Goal: Task Accomplishment & Management: Use online tool/utility

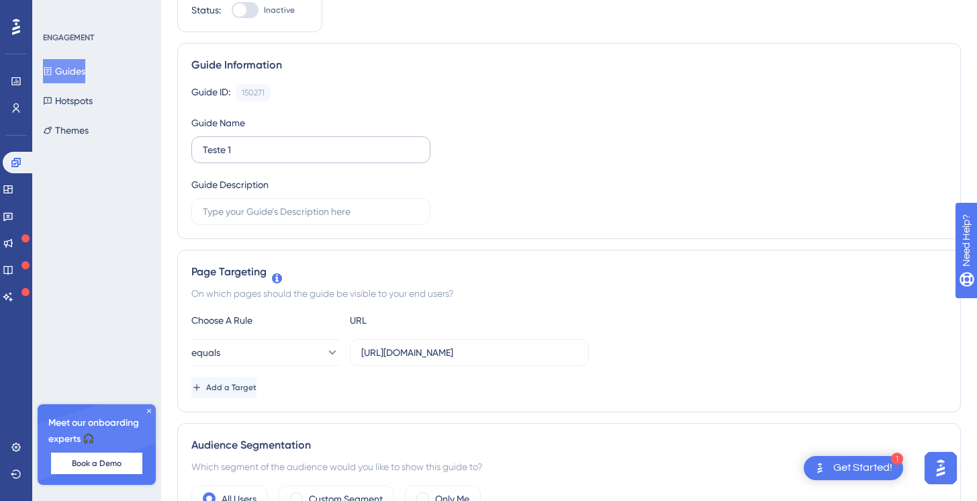
scroll to position [247, 0]
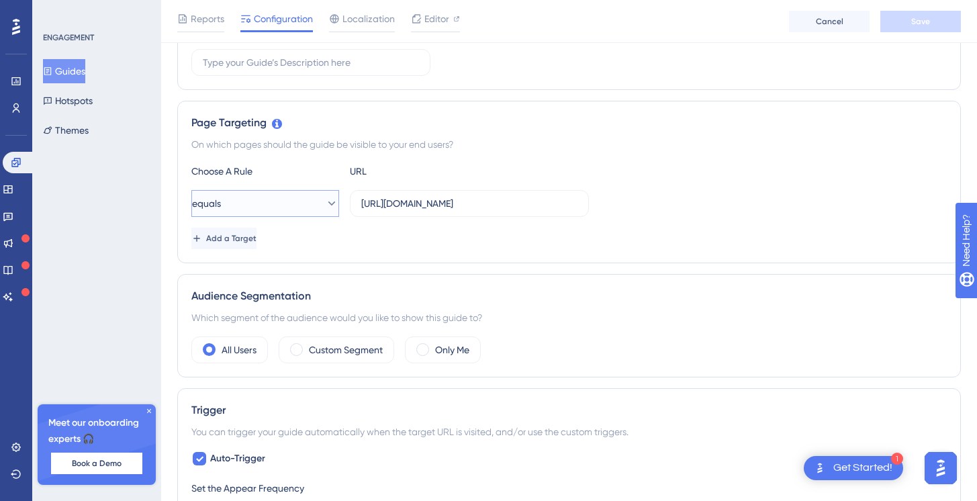
click at [303, 205] on button "equals" at bounding box center [265, 203] width 148 height 27
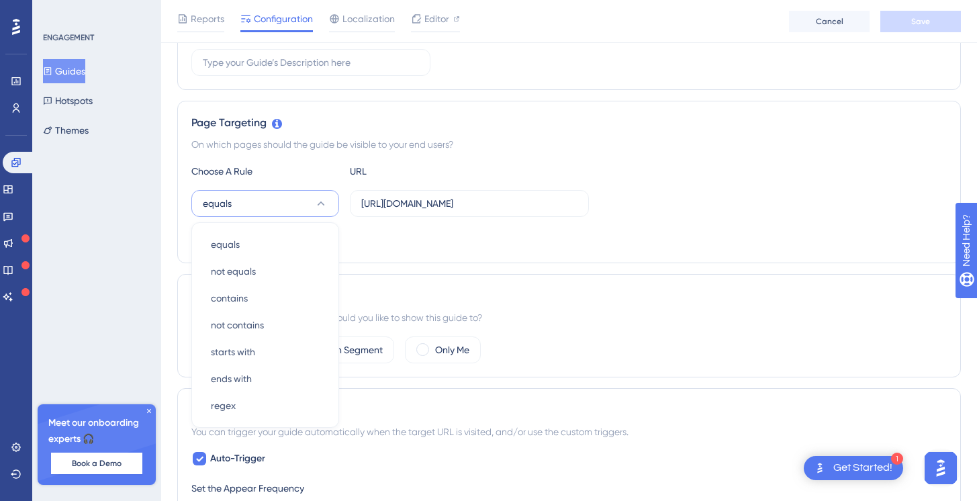
scroll to position [322, 0]
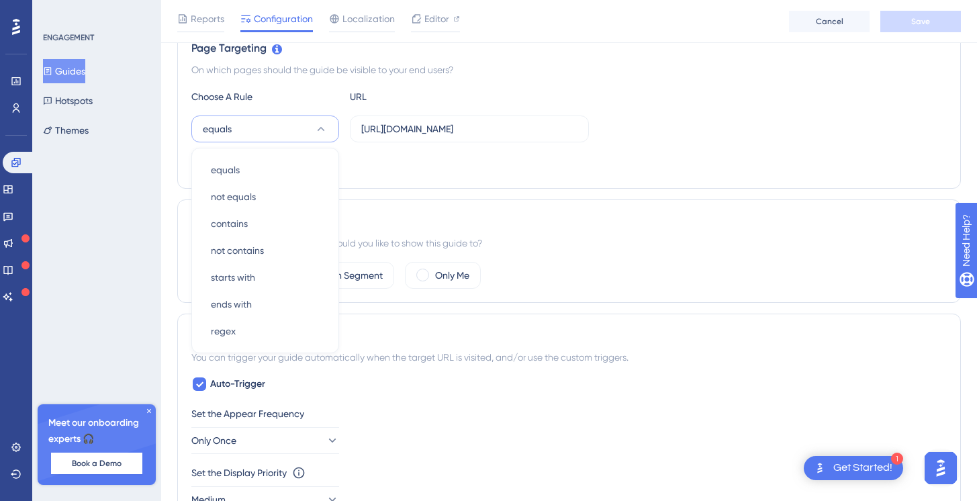
click at [383, 103] on div "URL" at bounding box center [424, 97] width 148 height 16
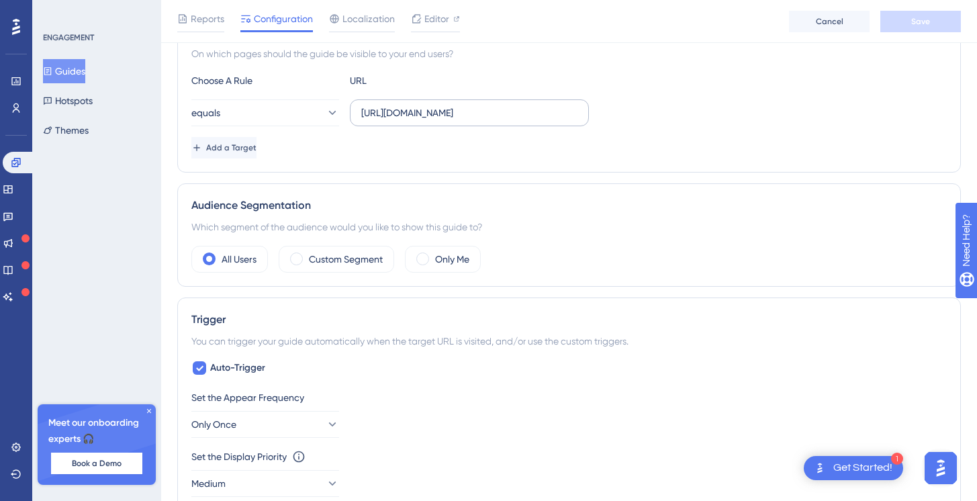
scroll to position [316, 0]
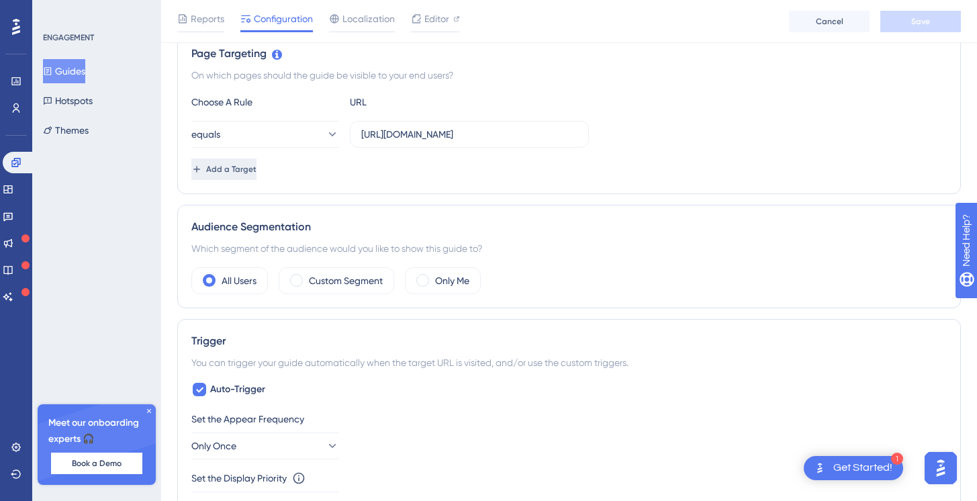
click at [257, 177] on button "Add a Target" at bounding box center [223, 168] width 65 height 21
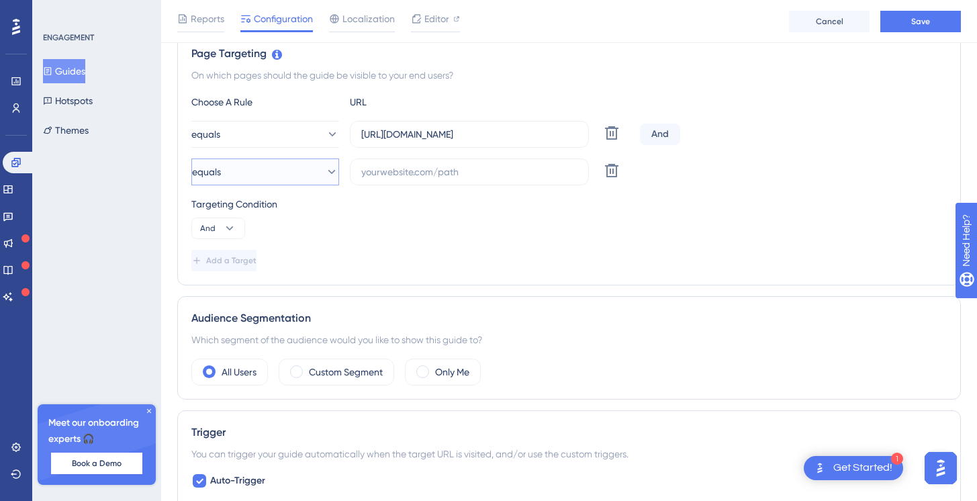
click at [287, 176] on button "equals" at bounding box center [265, 171] width 148 height 27
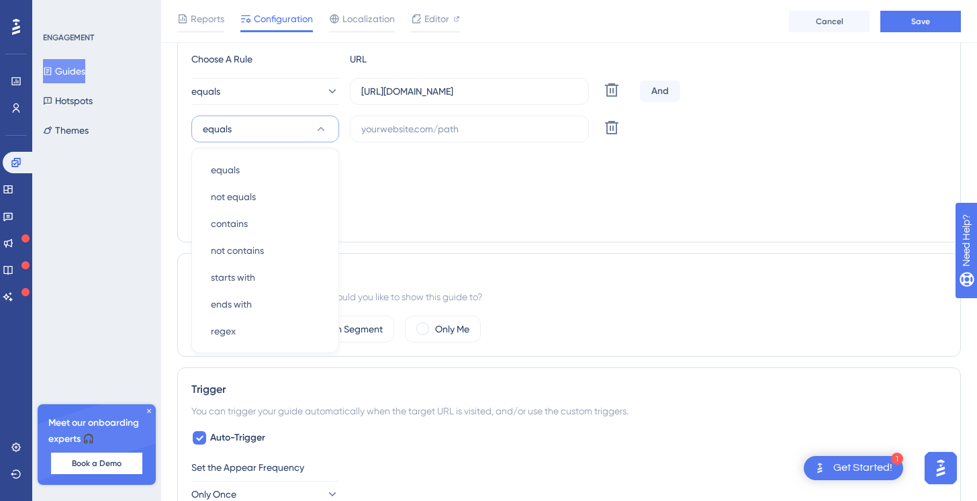
click at [389, 182] on div "Targeting Condition And" at bounding box center [568, 174] width 755 height 43
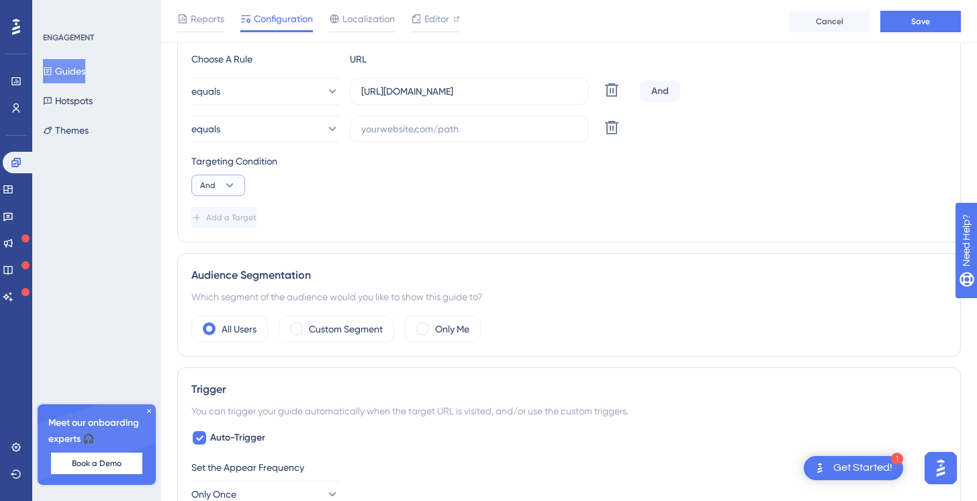
click at [218, 186] on button "And" at bounding box center [218, 185] width 54 height 21
click at [216, 250] on div "Or Or" at bounding box center [218, 250] width 26 height 27
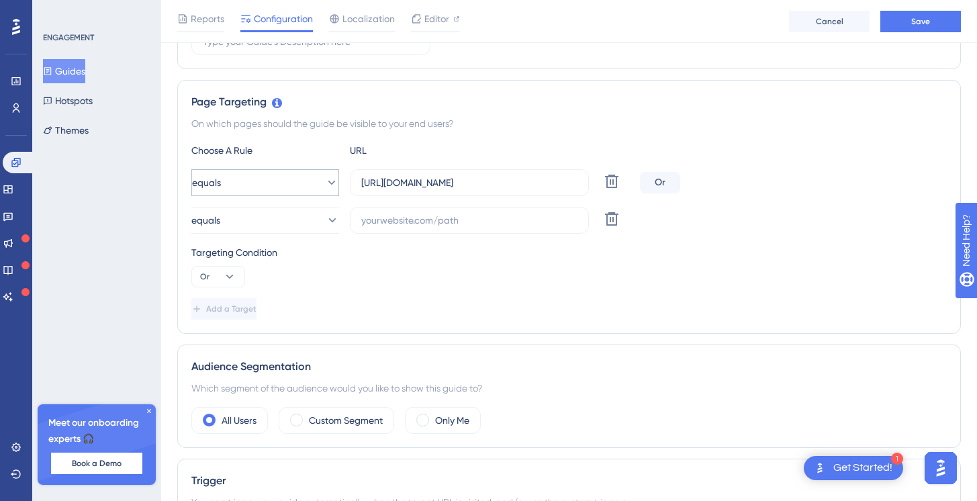
scroll to position [268, 0]
click at [306, 181] on button "equals" at bounding box center [265, 182] width 148 height 27
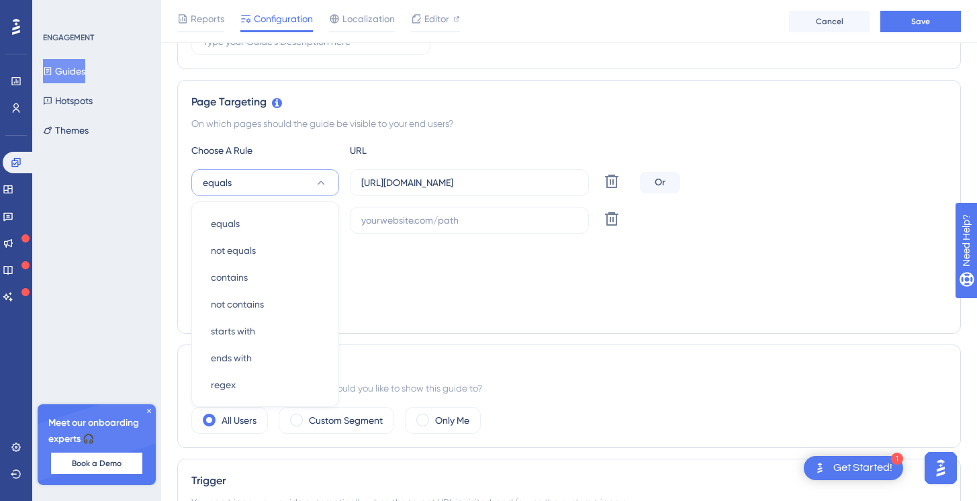
scroll to position [322, 0]
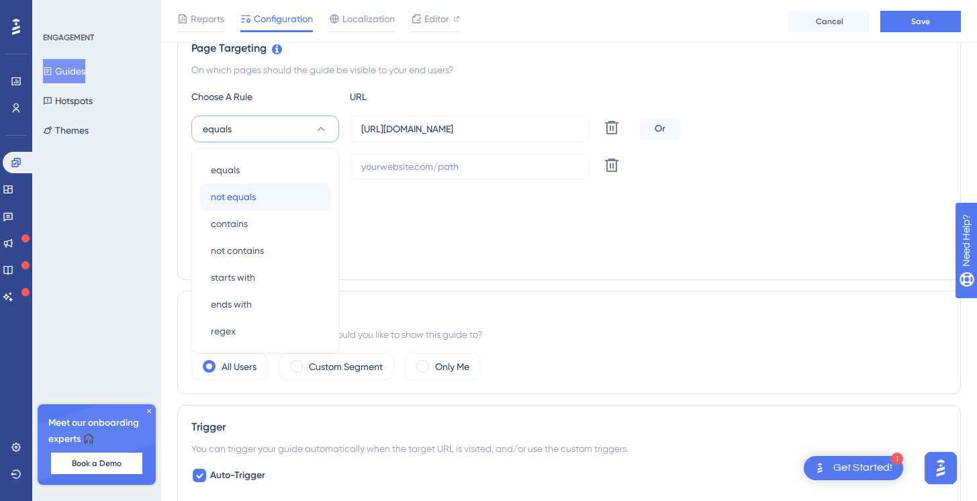
click at [254, 197] on span "not equals" at bounding box center [233, 197] width 45 height 16
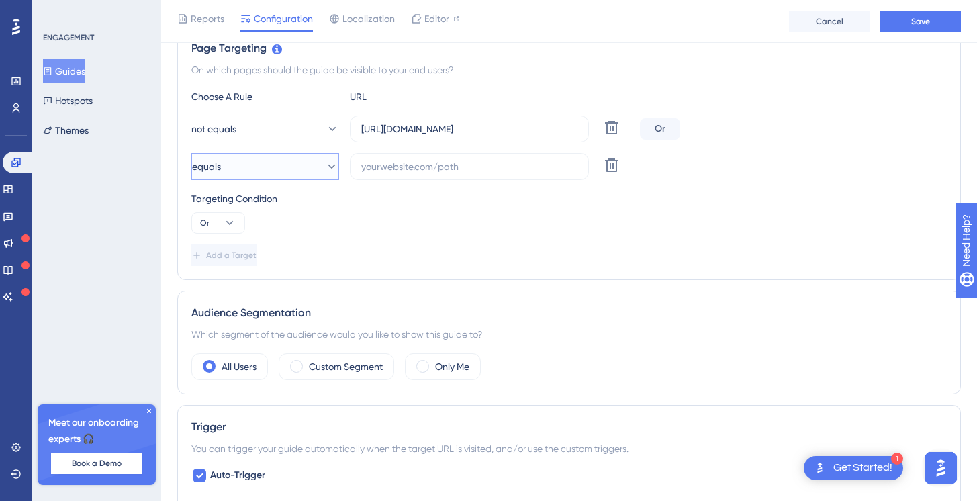
click at [294, 162] on button "equals" at bounding box center [265, 166] width 148 height 27
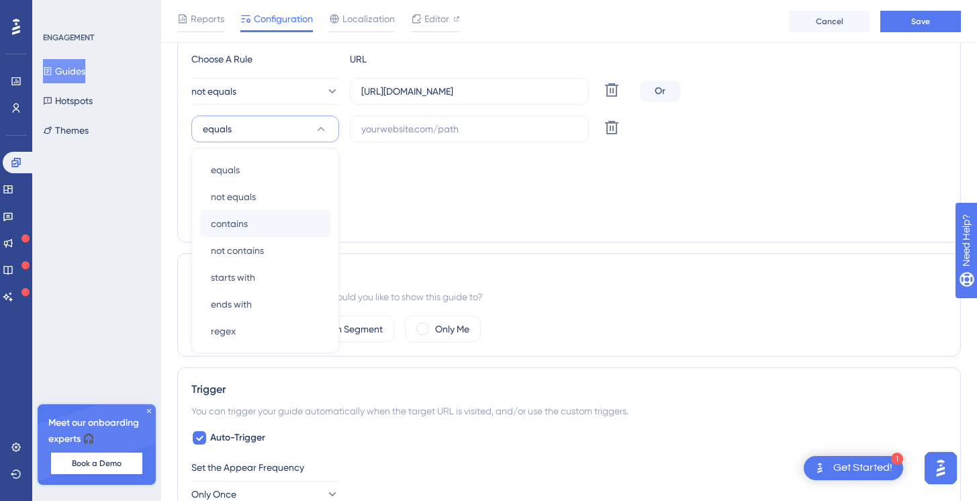
scroll to position [359, 0]
click at [418, 189] on div "Targeting Condition Or" at bounding box center [568, 174] width 755 height 43
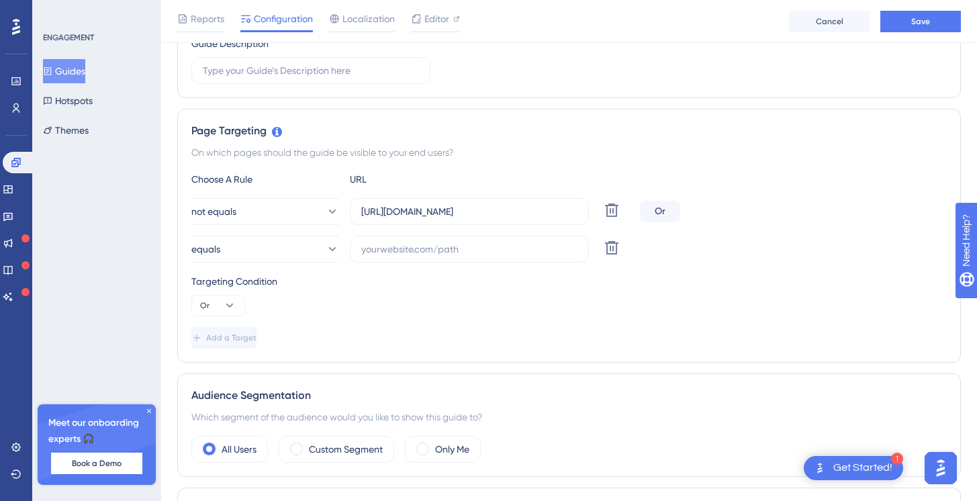
scroll to position [227, 0]
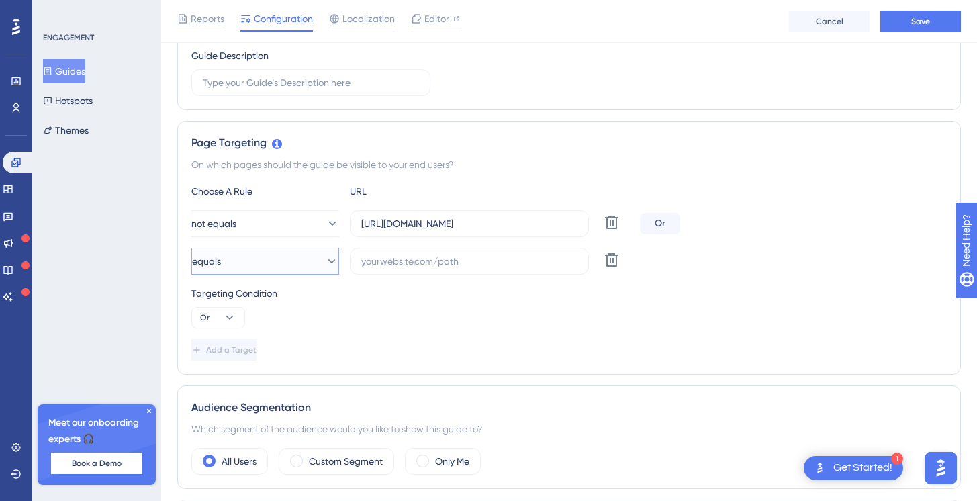
click at [250, 261] on button "equals" at bounding box center [265, 261] width 148 height 27
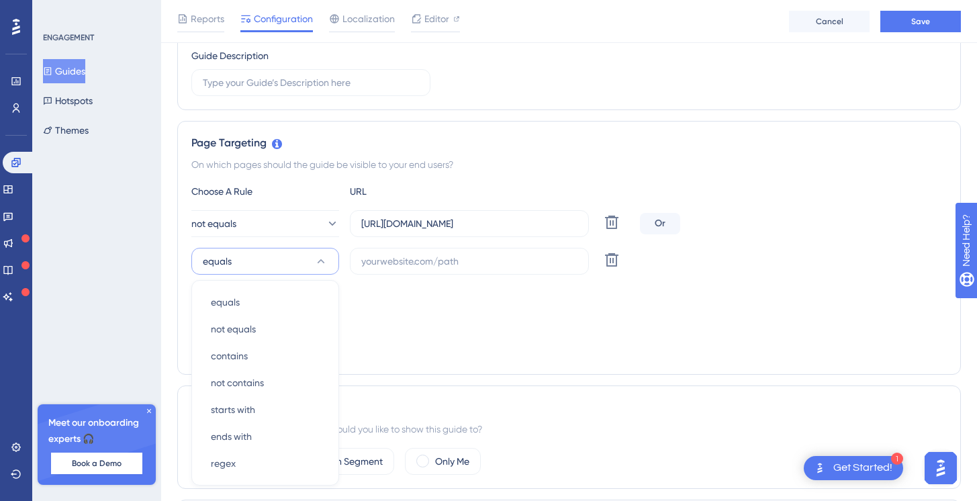
scroll to position [357, 0]
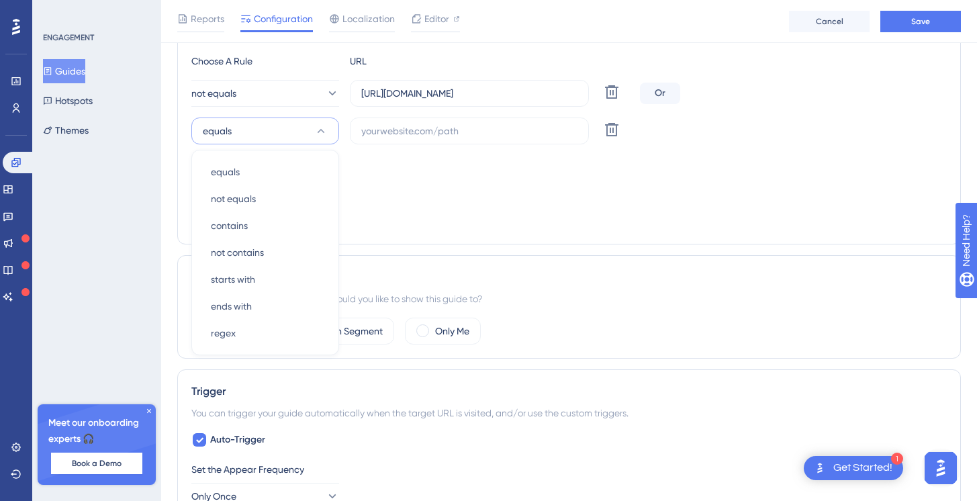
click at [370, 222] on div "Add a Target" at bounding box center [568, 219] width 755 height 21
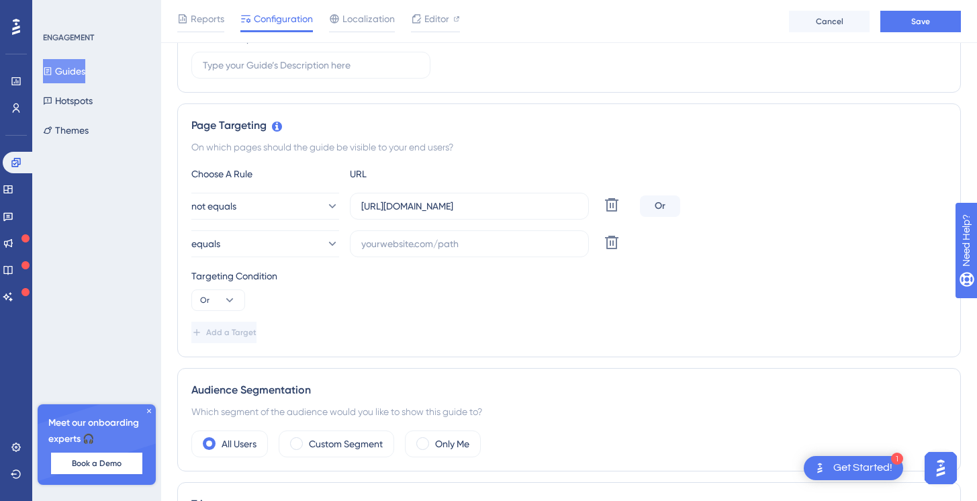
scroll to position [244, 0]
click at [285, 201] on button "not equals" at bounding box center [265, 206] width 148 height 27
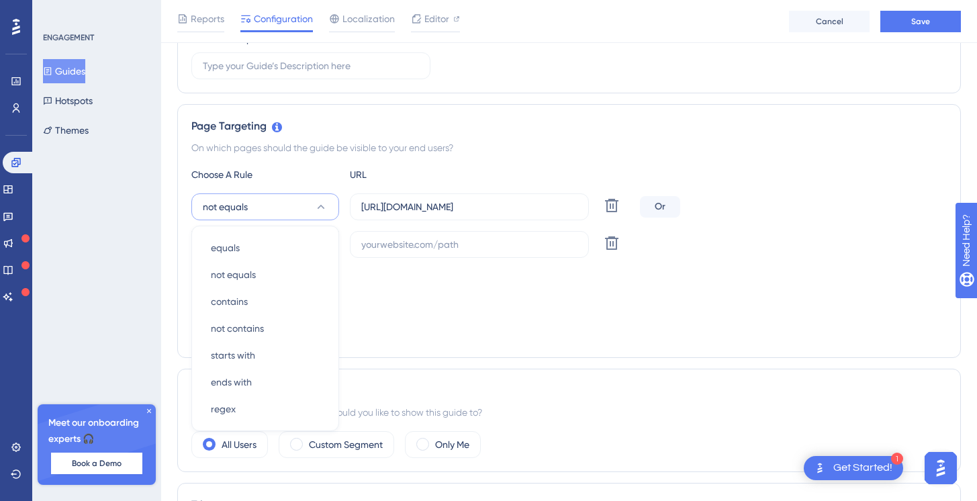
scroll to position [322, 0]
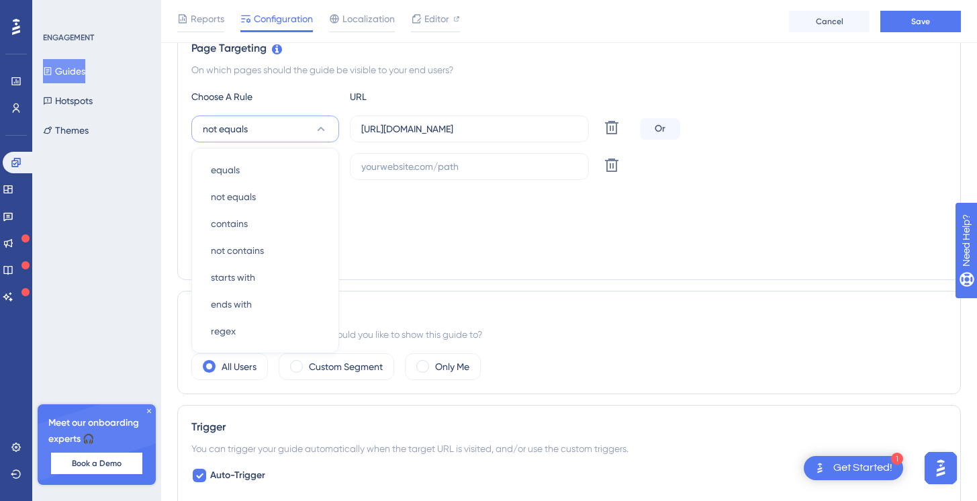
click at [363, 218] on div "Targeting Condition Or" at bounding box center [568, 212] width 755 height 43
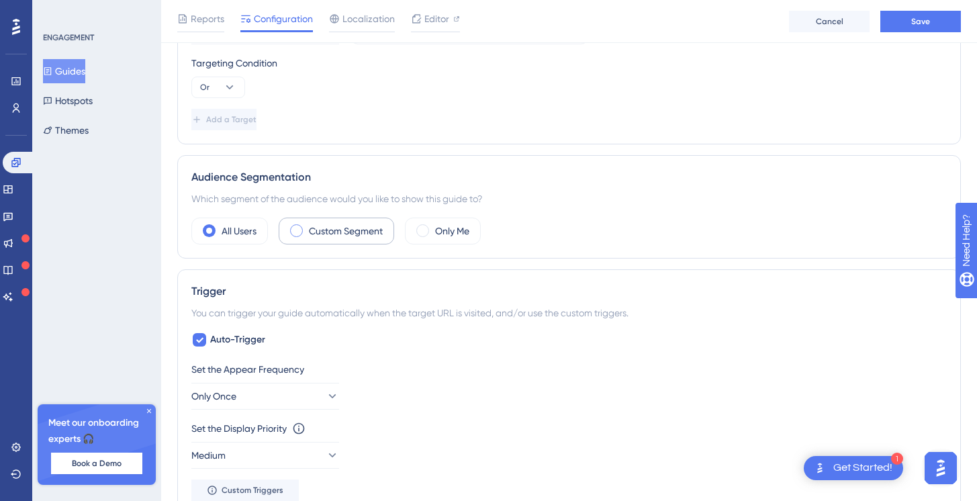
scroll to position [460, 0]
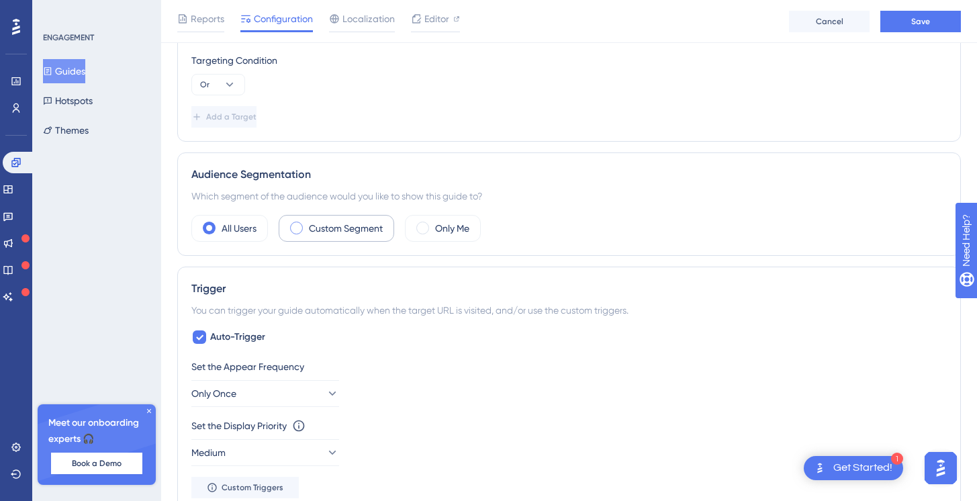
click at [301, 225] on span at bounding box center [296, 228] width 13 height 13
click at [307, 224] on input "radio" at bounding box center [307, 224] width 0 height 0
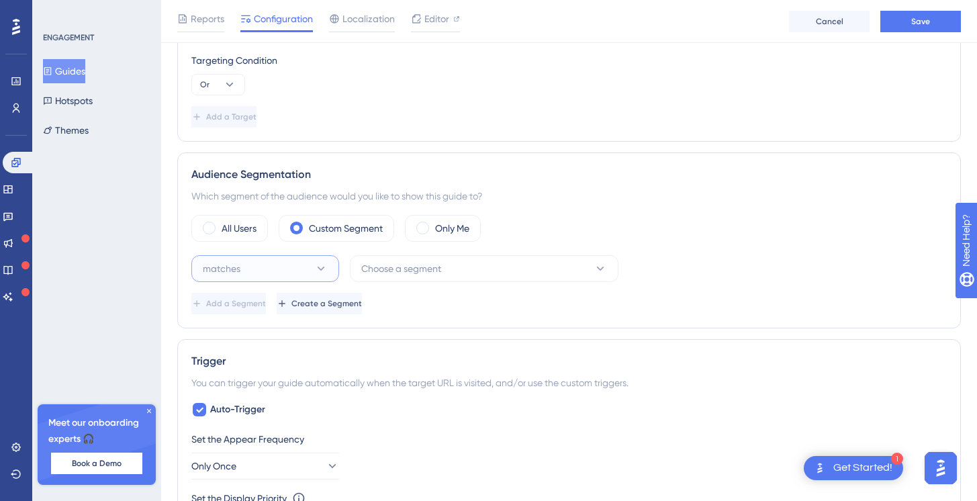
click at [299, 261] on button "matches" at bounding box center [265, 268] width 148 height 27
click at [397, 239] on div "All Users Custom Segment Only Me" at bounding box center [568, 228] width 755 height 27
click at [292, 263] on button "matches" at bounding box center [265, 268] width 148 height 27
click at [276, 316] on div "matches matches" at bounding box center [265, 309] width 109 height 27
click at [372, 275] on span "Choose a segment" at bounding box center [401, 269] width 80 height 16
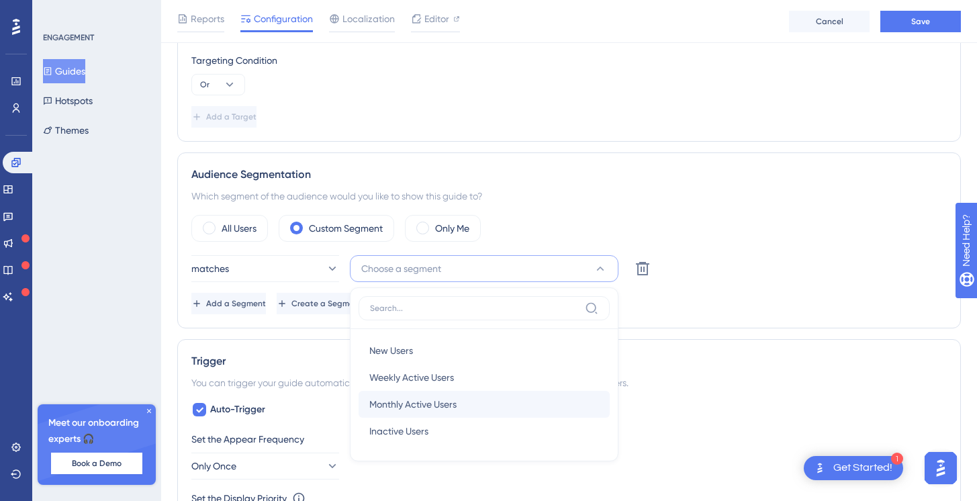
scroll to position [584, 0]
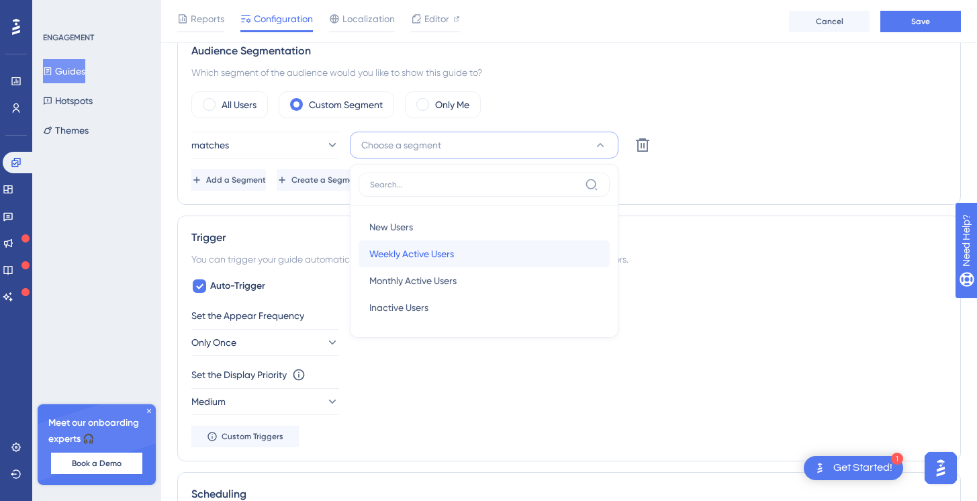
click at [396, 247] on span "Weekly Active Users" at bounding box center [411, 254] width 85 height 16
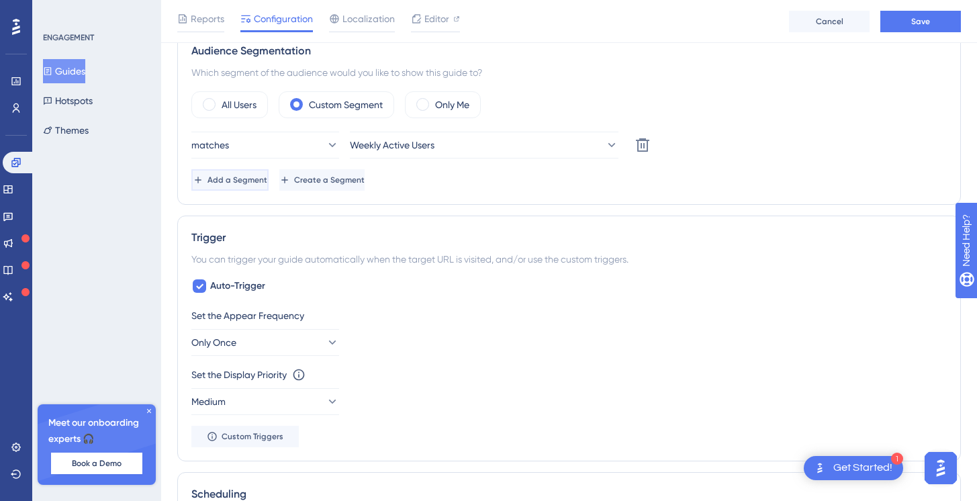
click at [269, 183] on button "Add a Segment" at bounding box center [229, 179] width 77 height 21
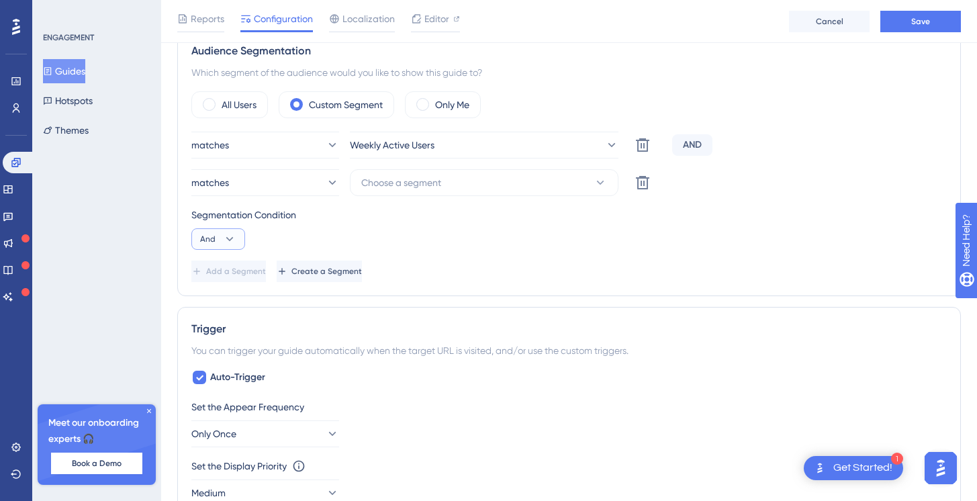
click at [239, 234] on button "And" at bounding box center [218, 238] width 54 height 21
click at [218, 305] on div "Or Or" at bounding box center [218, 304] width 26 height 27
click at [314, 183] on button "matches" at bounding box center [265, 182] width 148 height 27
click at [294, 216] on div "matches matches" at bounding box center [265, 223] width 109 height 27
click at [386, 181] on span "Choose a segment" at bounding box center [401, 183] width 80 height 16
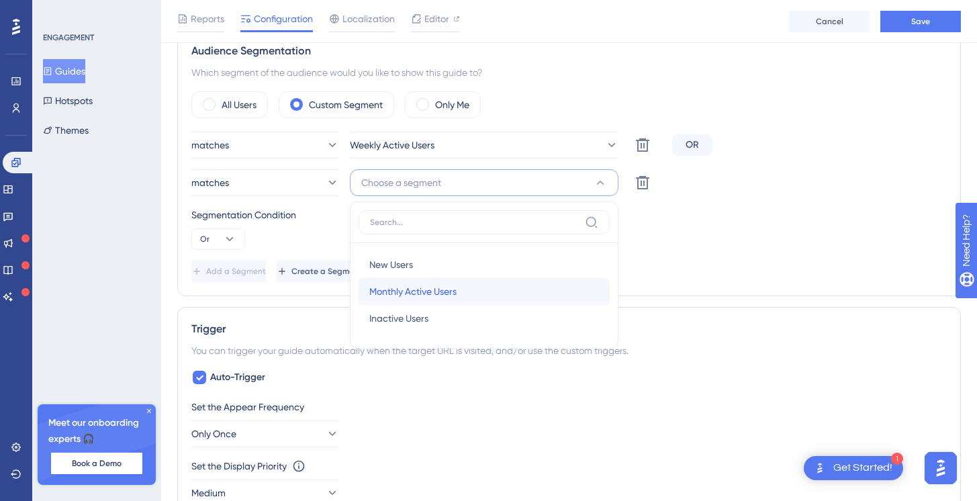
click at [394, 294] on span "Monthly Active Users" at bounding box center [412, 291] width 87 height 16
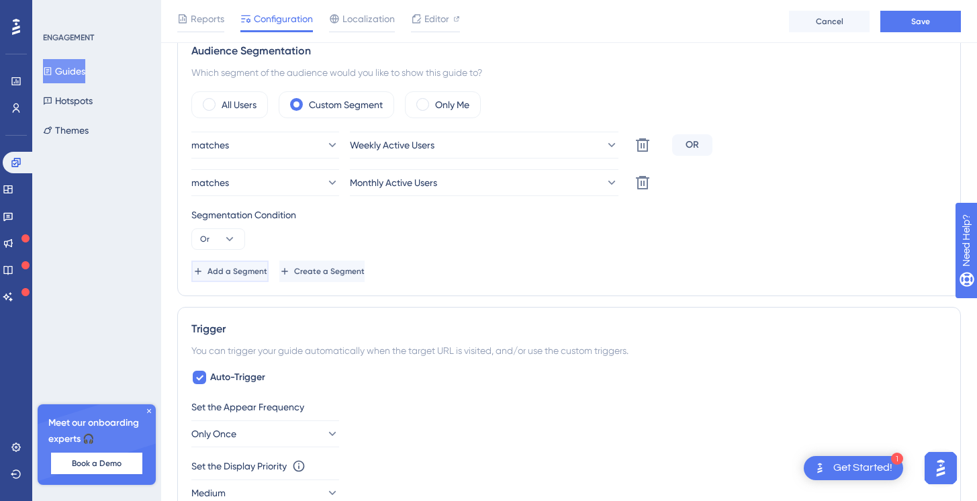
click at [242, 264] on button "Add a Segment" at bounding box center [229, 271] width 77 height 21
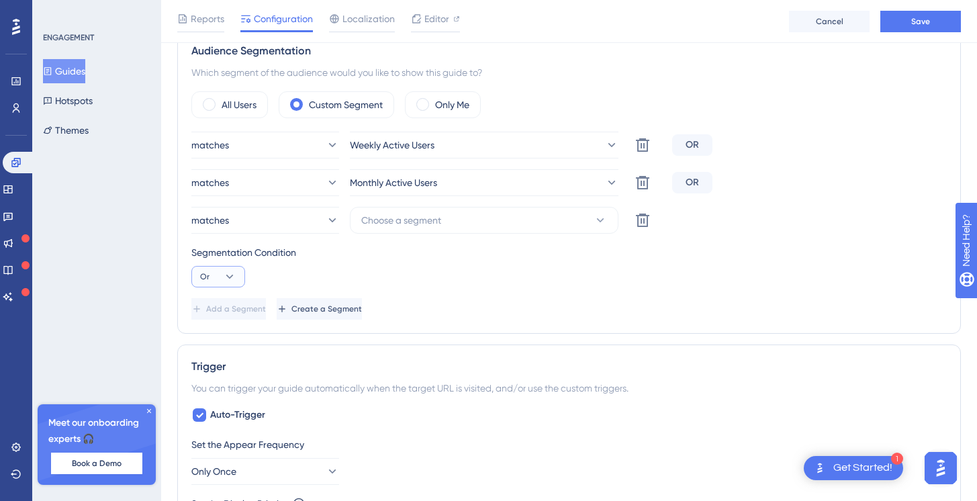
click at [232, 275] on icon at bounding box center [229, 277] width 7 height 4
click at [212, 318] on span "And" at bounding box center [213, 315] width 17 height 16
click at [372, 219] on span "Choose a segment" at bounding box center [401, 220] width 80 height 16
click at [721, 244] on div "Segmentation Condition" at bounding box center [568, 252] width 755 height 16
click at [325, 220] on icon at bounding box center [331, 220] width 13 height 13
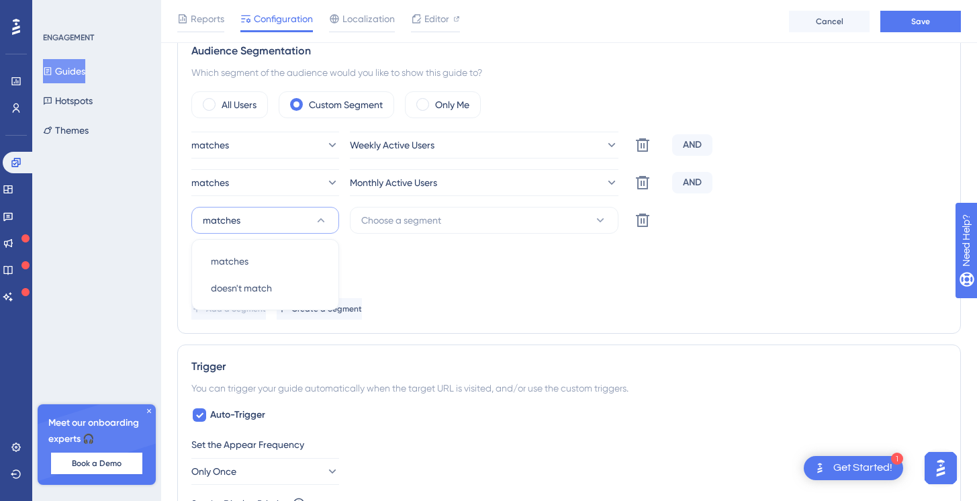
click at [410, 257] on div "Segmentation Condition" at bounding box center [568, 252] width 755 height 16
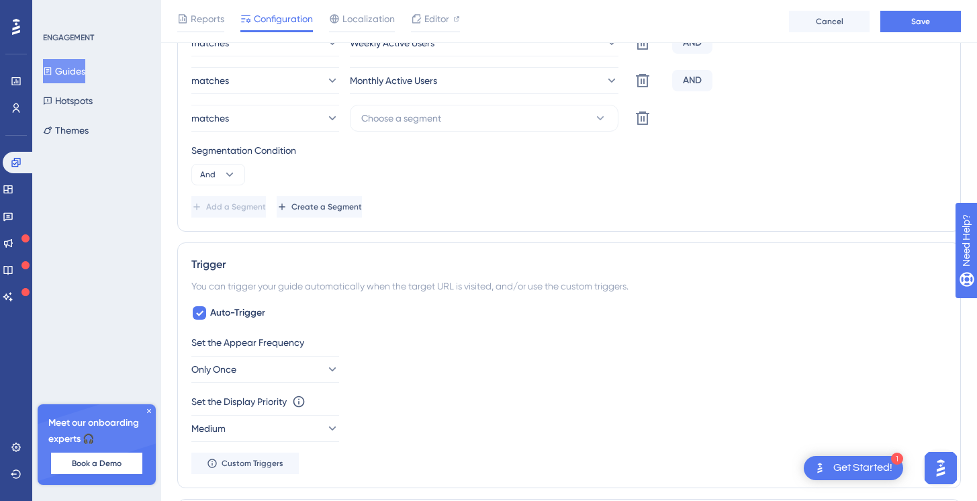
scroll to position [785, 0]
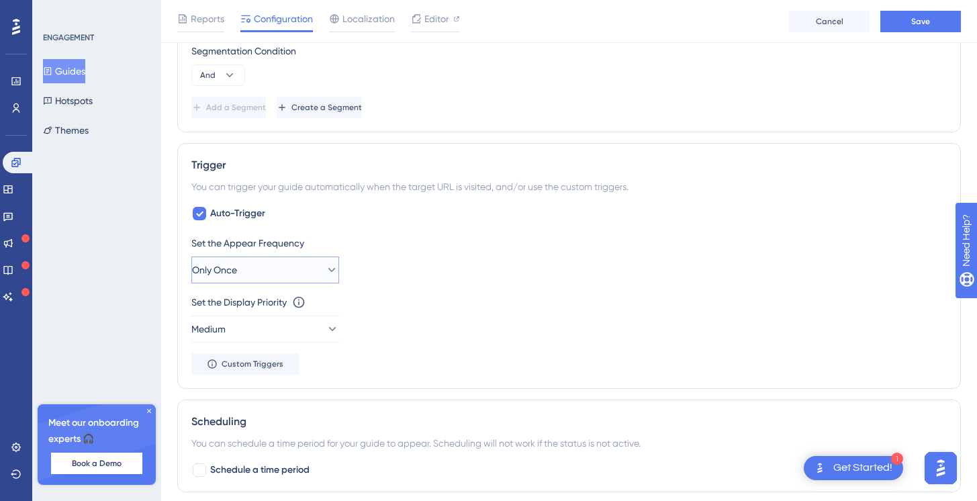
click at [273, 270] on button "Only Once" at bounding box center [265, 270] width 148 height 27
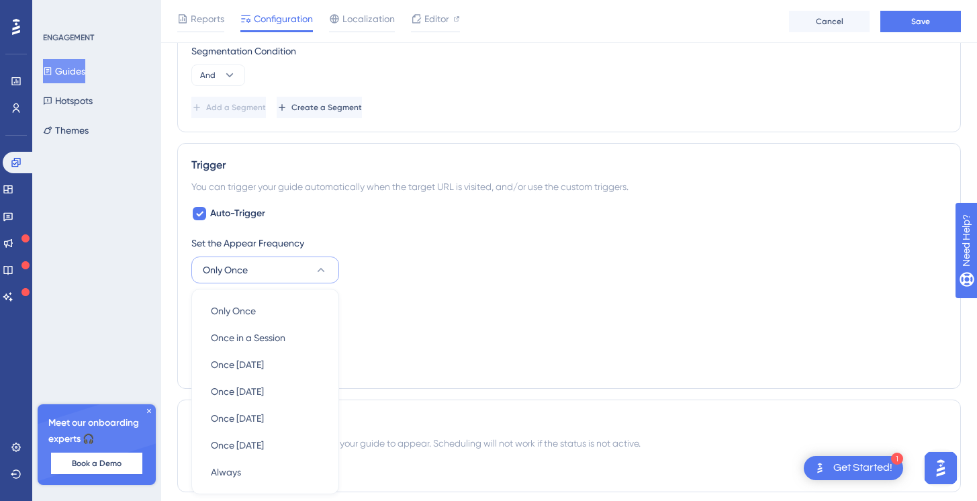
scroll to position [926, 0]
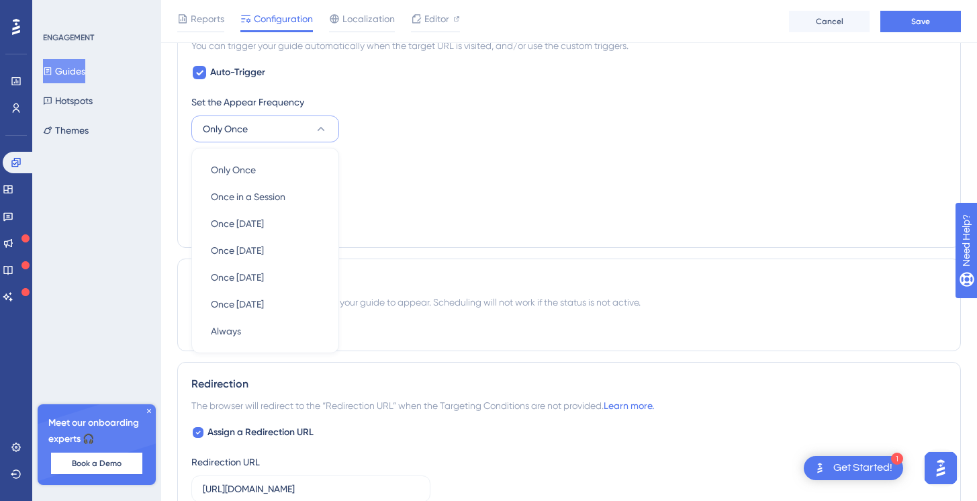
click at [396, 196] on div "Set the Display Priority This option will set the display priority between auto…" at bounding box center [568, 177] width 755 height 48
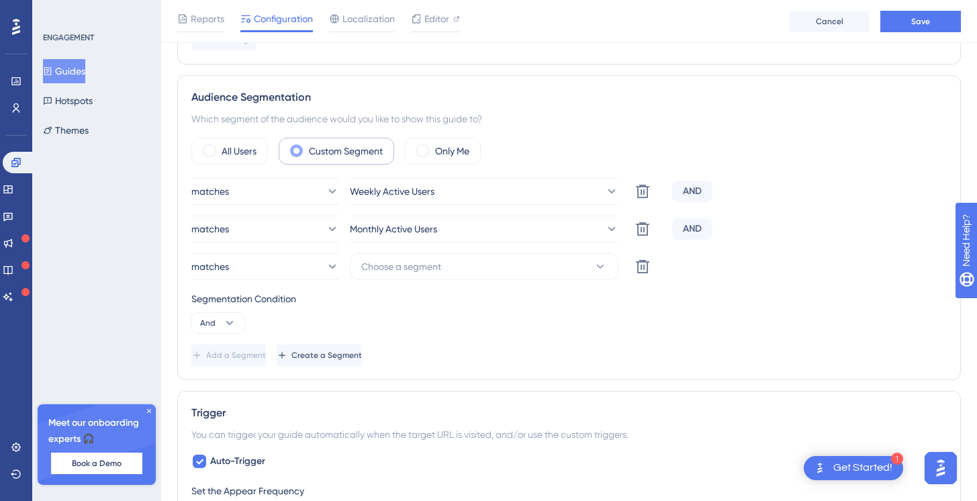
scroll to position [551, 0]
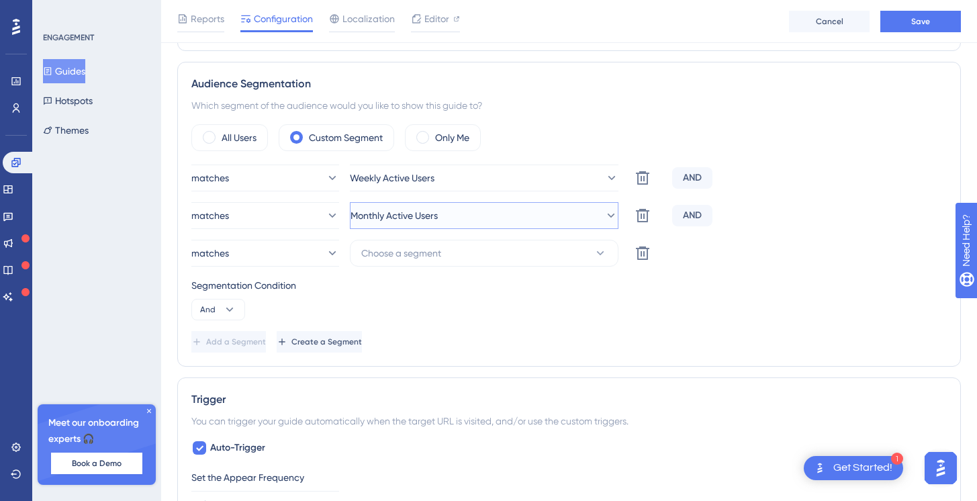
click at [467, 210] on button "Monthly Active Users" at bounding box center [484, 215] width 269 height 27
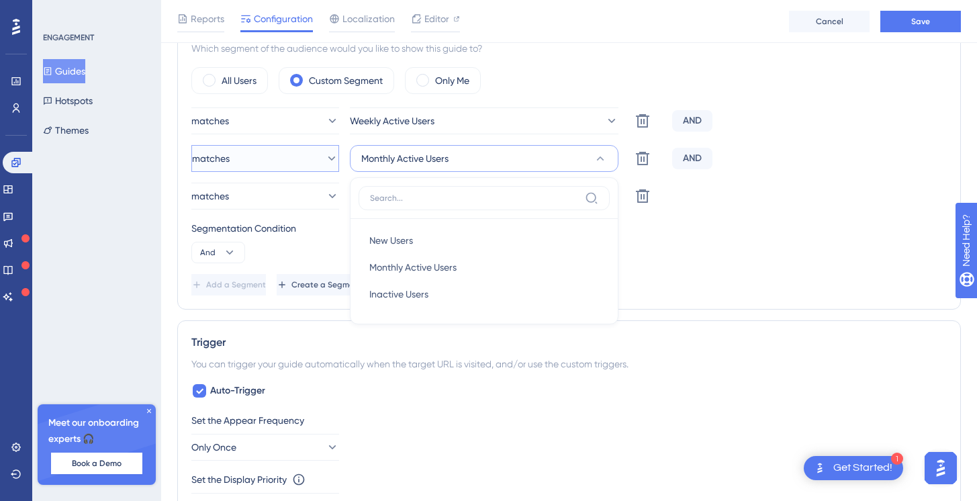
click at [304, 159] on button "matches" at bounding box center [265, 158] width 148 height 27
click at [435, 167] on button "Monthly Active Users" at bounding box center [484, 158] width 269 height 27
click at [435, 165] on span "Monthly Active Users" at bounding box center [394, 158] width 87 height 16
click at [426, 129] on button "Weekly Active Users" at bounding box center [484, 120] width 269 height 27
click at [278, 113] on button "matches" at bounding box center [265, 120] width 148 height 27
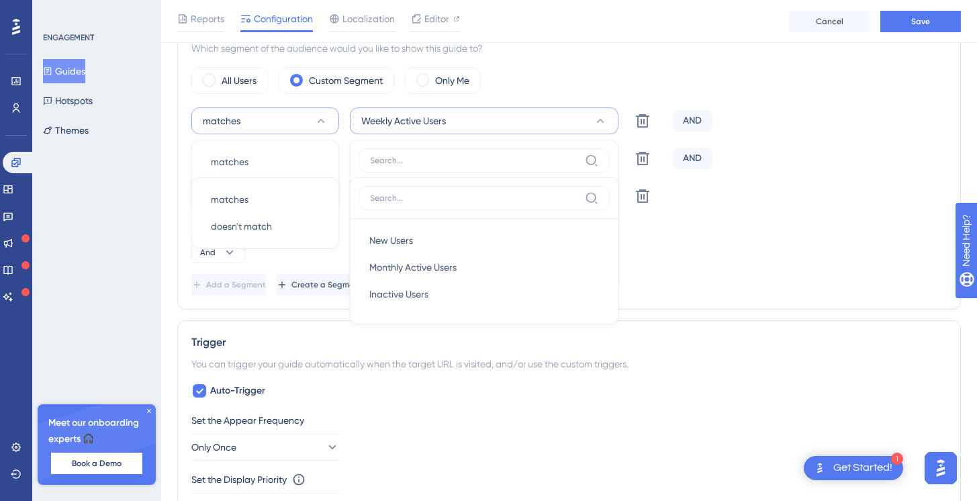
click at [688, 232] on div "Segmentation Condition" at bounding box center [568, 228] width 755 height 16
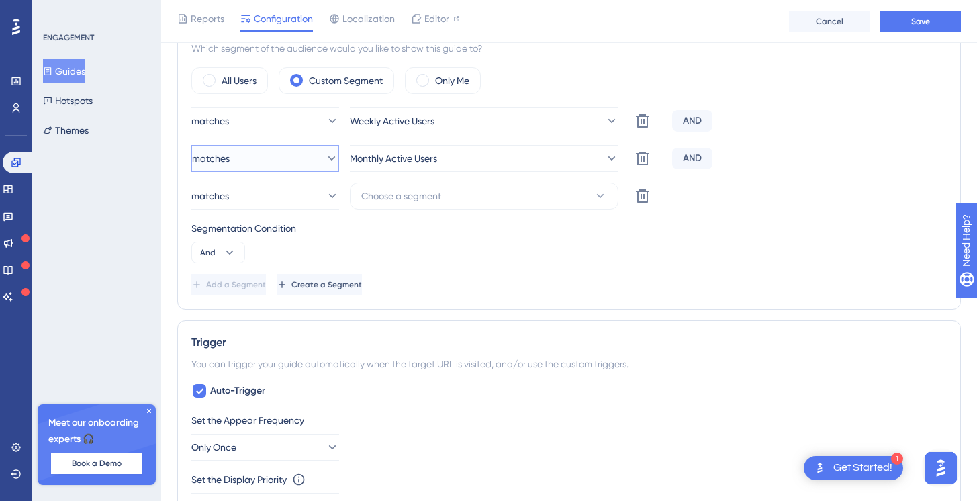
click at [312, 147] on button "matches" at bounding box center [265, 158] width 148 height 27
click at [418, 156] on span "Monthly Active Users" at bounding box center [394, 158] width 87 height 16
click at [700, 228] on div "Segmentation Condition" at bounding box center [568, 228] width 755 height 16
click at [614, 123] on button "Weekly Active Users" at bounding box center [484, 120] width 269 height 27
click at [313, 131] on button "matches" at bounding box center [265, 120] width 148 height 27
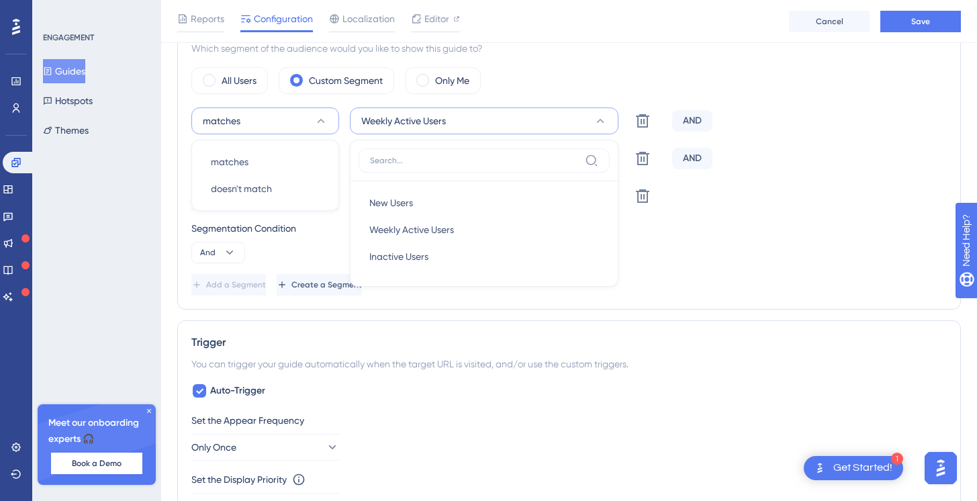
click at [541, 69] on div "All Users Custom Segment Only Me" at bounding box center [568, 80] width 755 height 27
click at [362, 285] on span "Create a Segment" at bounding box center [326, 284] width 71 height 11
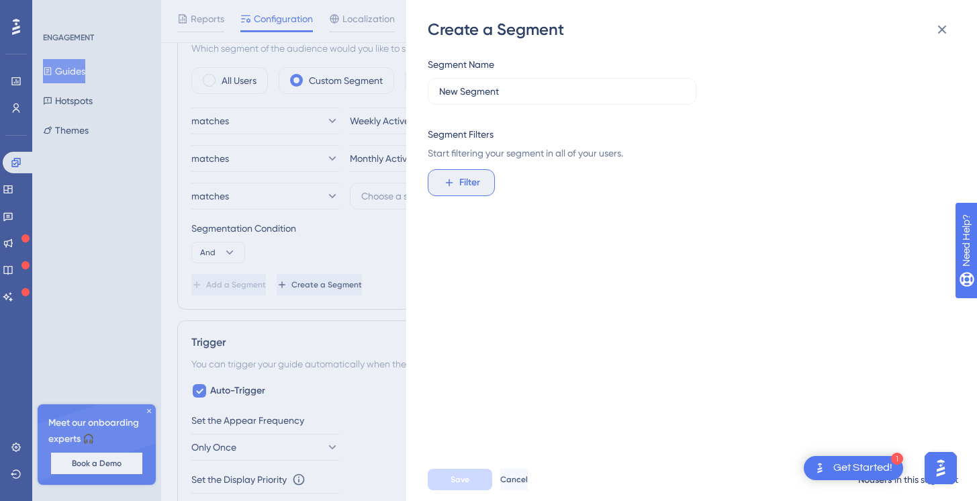
click at [457, 181] on button "Filter" at bounding box center [461, 182] width 67 height 27
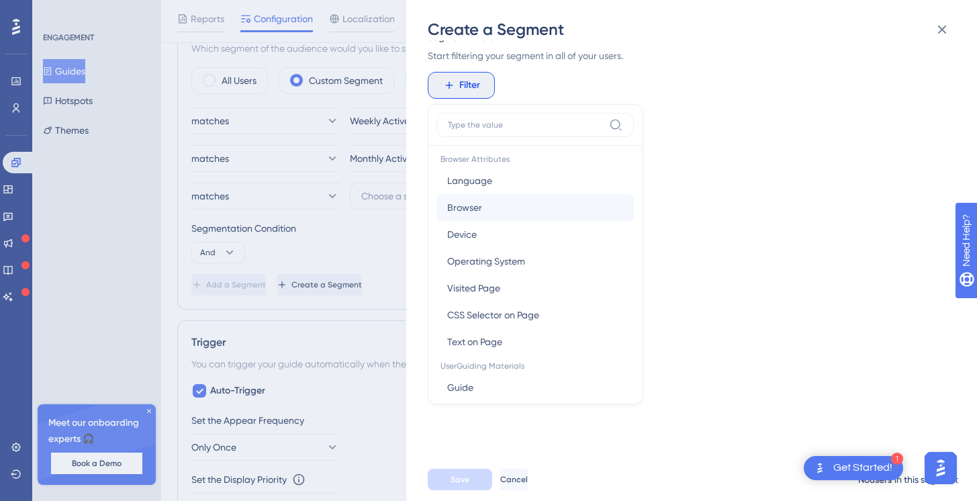
scroll to position [17, 0]
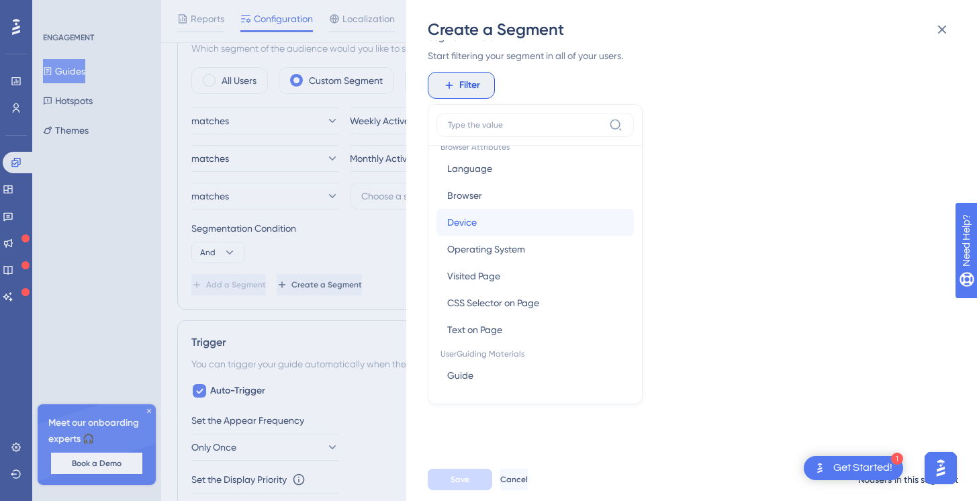
click at [471, 213] on button "Device Device" at bounding box center [534, 222] width 197 height 27
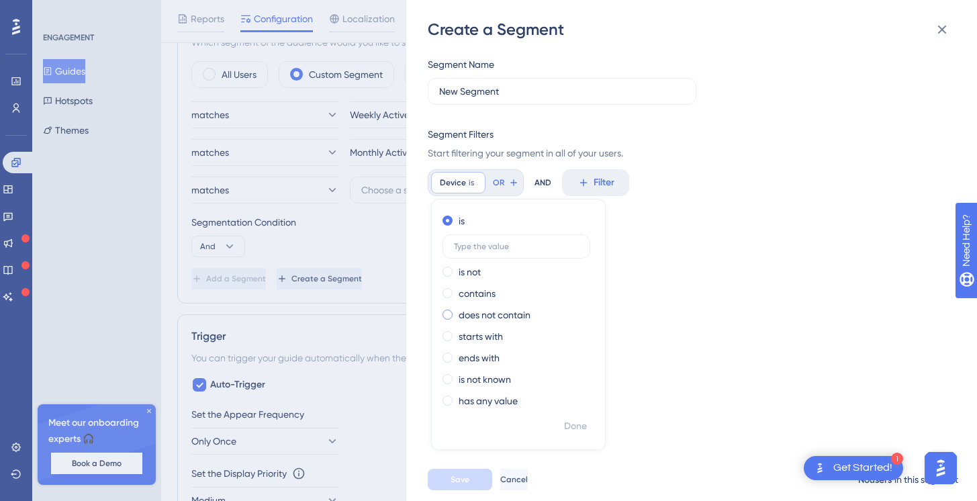
scroll to position [627, 0]
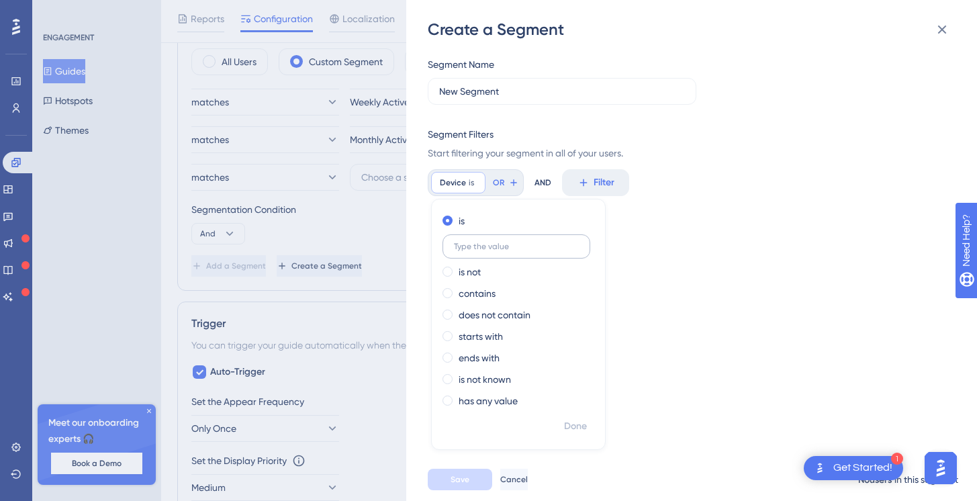
click at [489, 246] on input "text" at bounding box center [516, 246] width 125 height 9
type input "mobile"
click at [564, 430] on span "Done" at bounding box center [575, 426] width 23 height 16
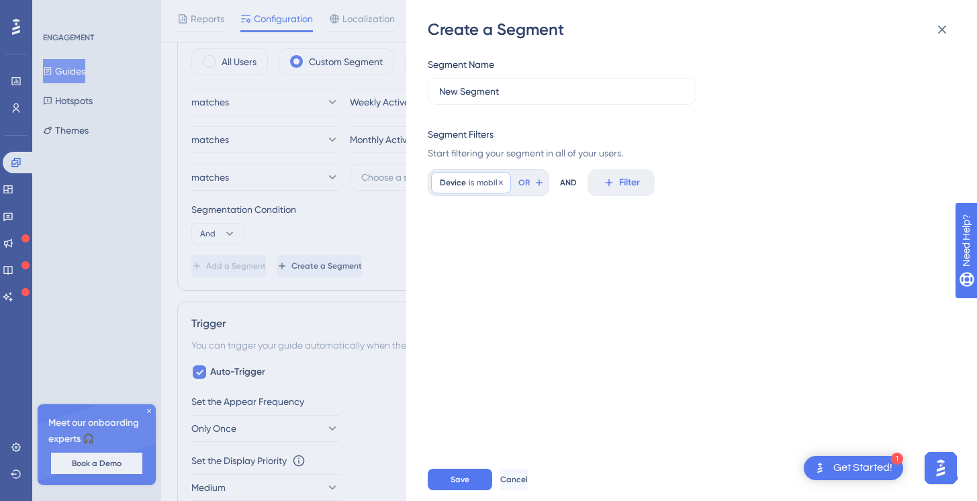
click at [485, 184] on span "mobile" at bounding box center [490, 182] width 26 height 11
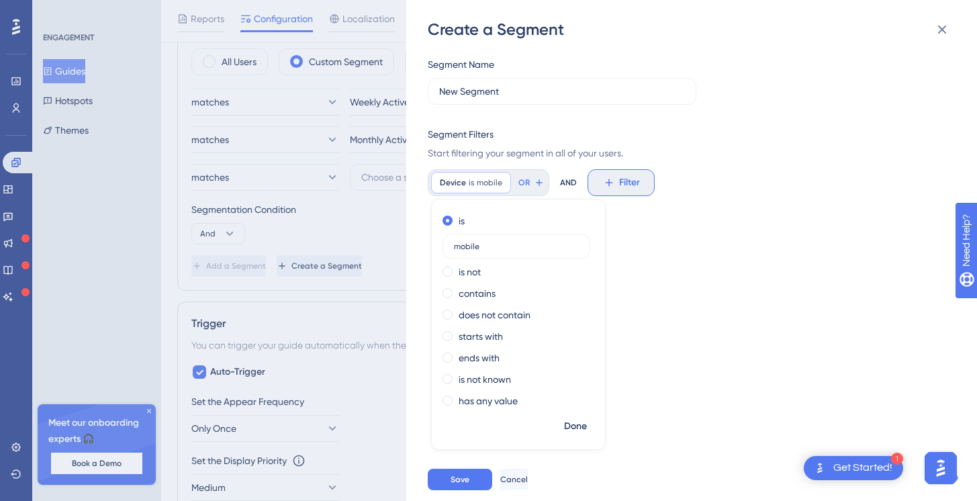
click at [603, 177] on icon at bounding box center [609, 183] width 12 height 12
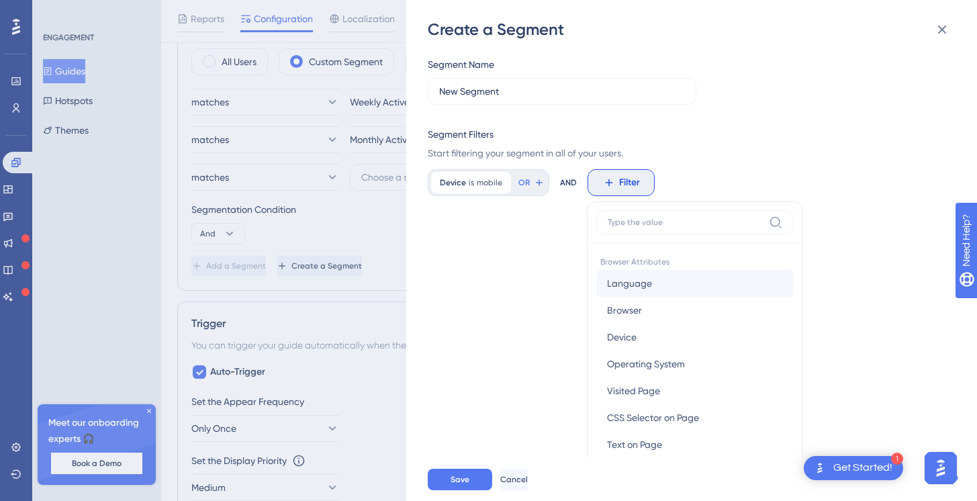
scroll to position [95, 0]
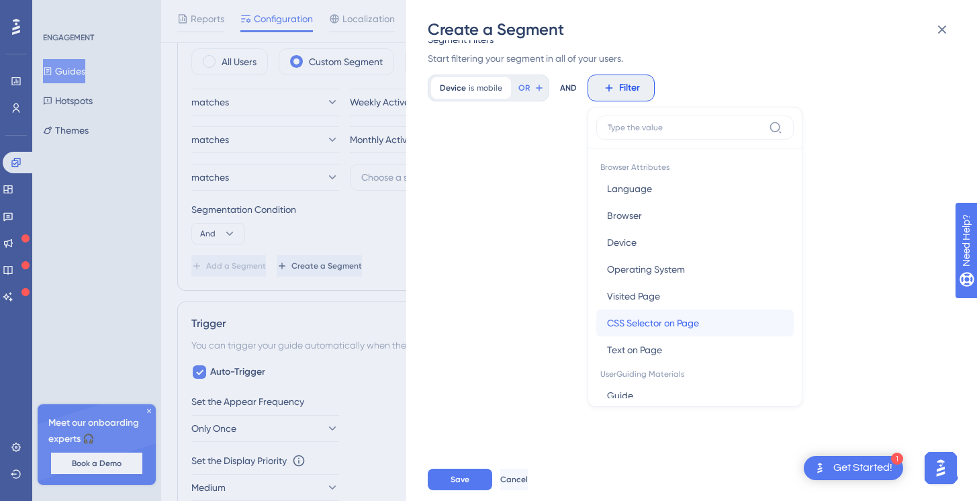
click at [633, 320] on span "CSS Selector on Page" at bounding box center [653, 323] width 92 height 16
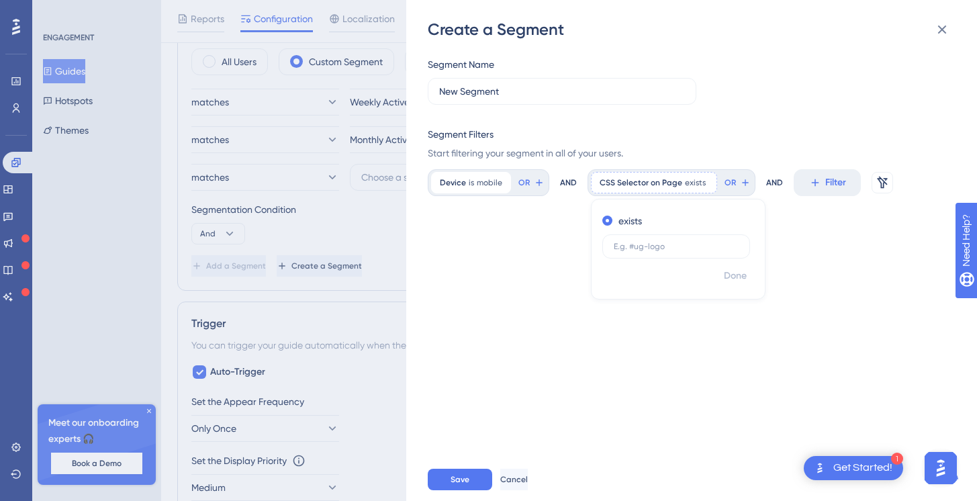
scroll to position [0, 0]
click at [705, 181] on icon at bounding box center [707, 182] width 4 height 4
click at [627, 182] on span "Filter" at bounding box center [629, 183] width 21 height 16
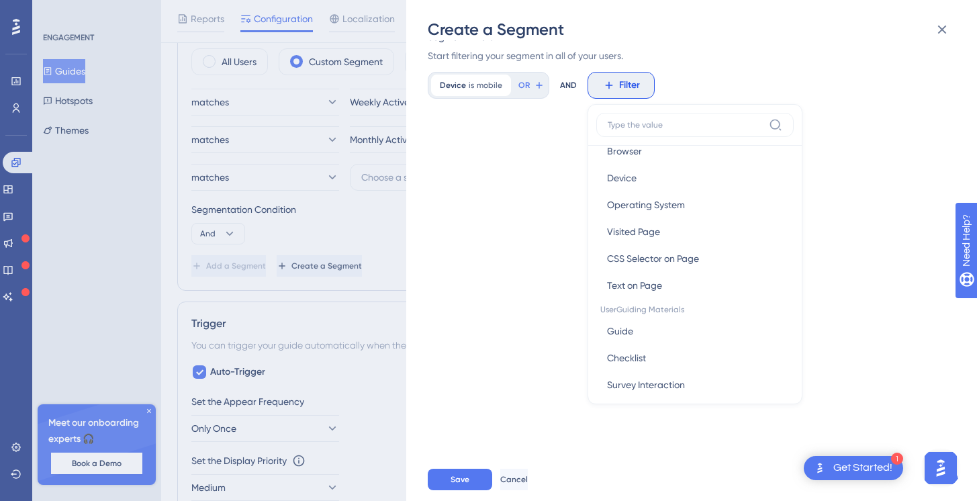
scroll to position [129, 0]
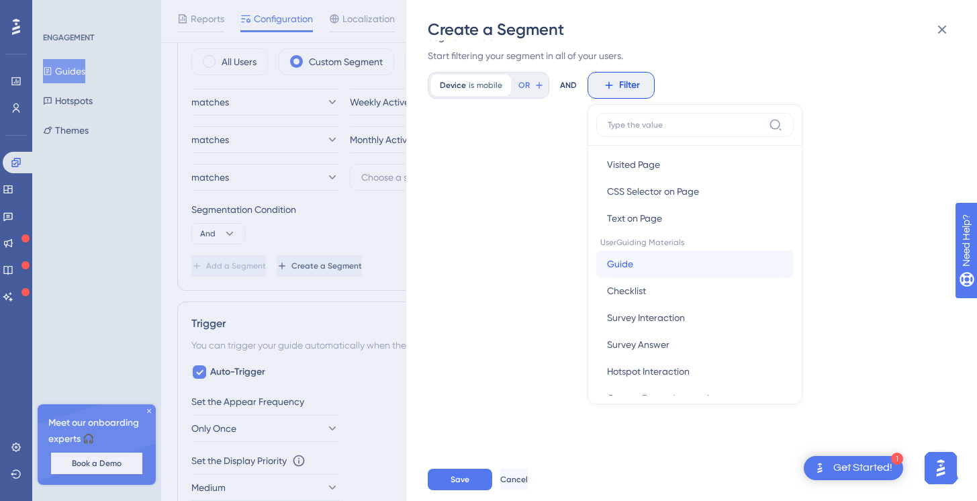
click at [630, 261] on span "Guide" at bounding box center [620, 264] width 26 height 16
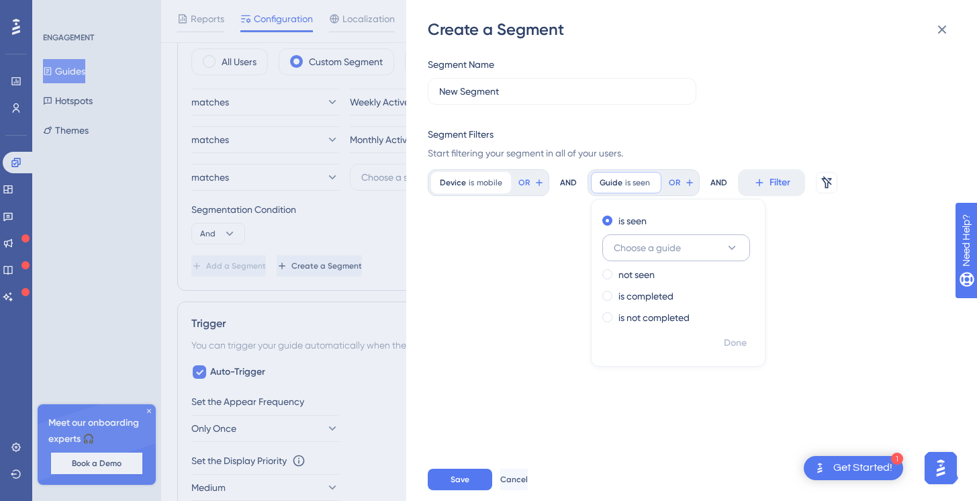
click at [631, 246] on span "Choose a guide" at bounding box center [647, 248] width 67 height 16
click at [618, 181] on span "Guide" at bounding box center [611, 182] width 23 height 11
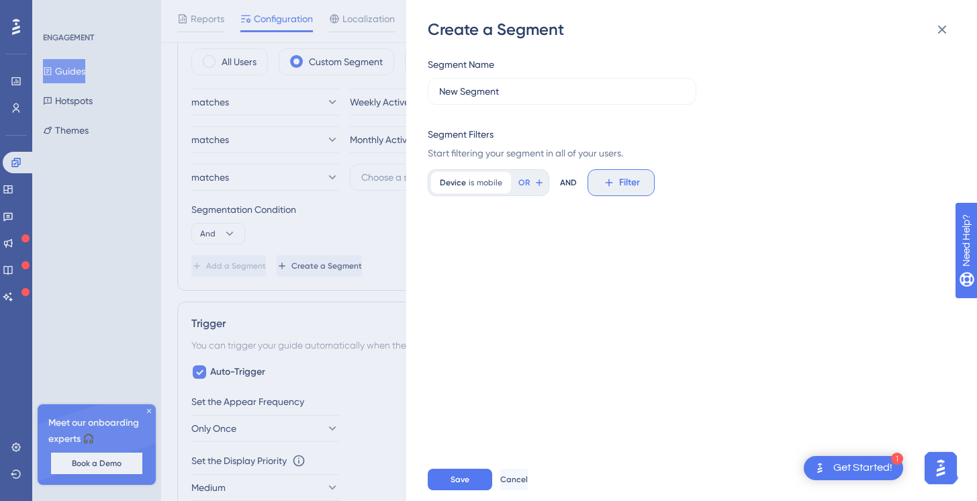
click at [614, 185] on button "Filter" at bounding box center [621, 182] width 67 height 27
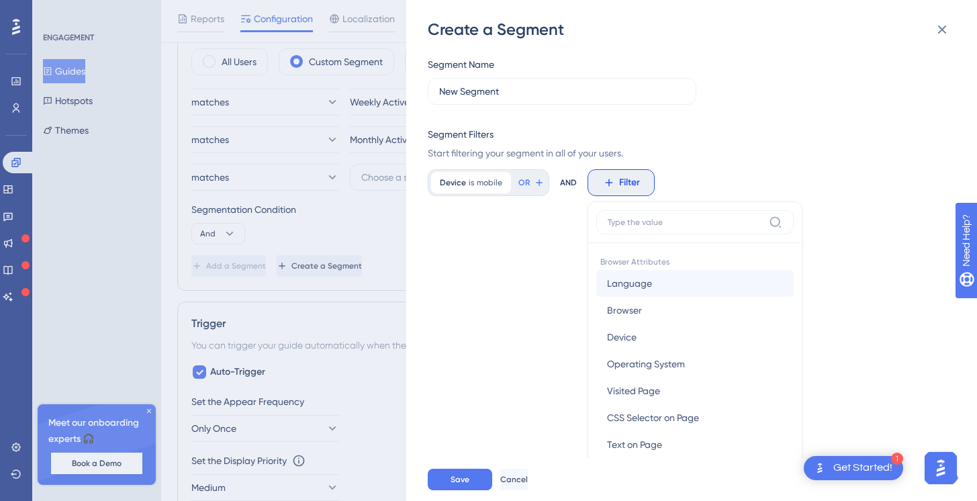
scroll to position [97, 0]
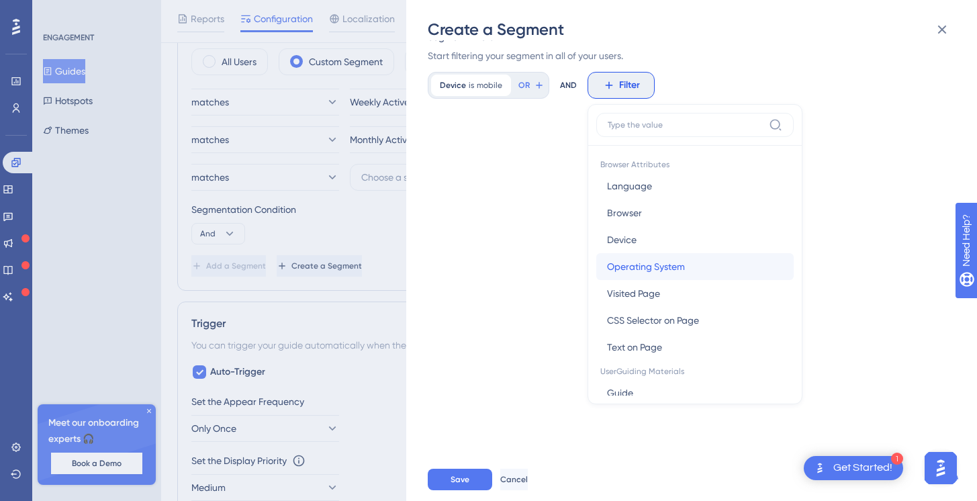
click at [653, 263] on span "Operating System" at bounding box center [646, 267] width 78 height 16
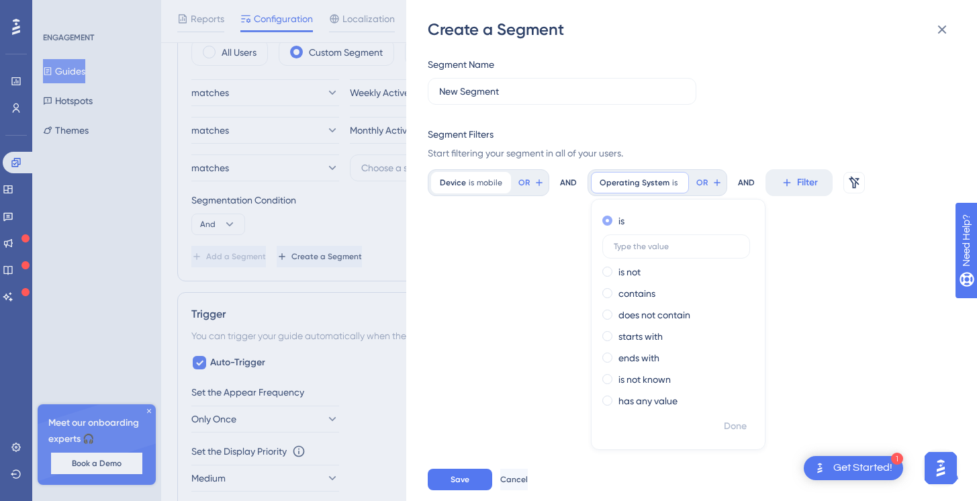
scroll to position [633, 0]
click at [652, 184] on span "Operating System" at bounding box center [635, 182] width 70 height 11
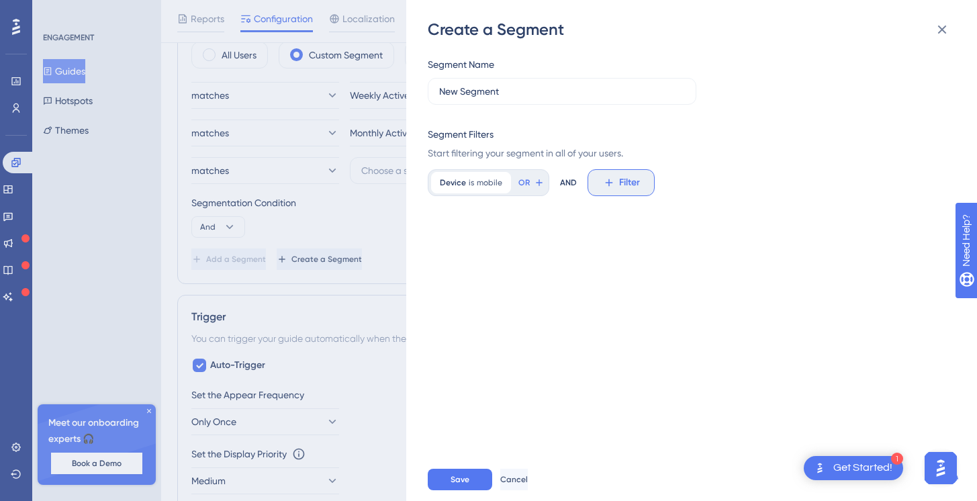
click at [604, 190] on button "Filter" at bounding box center [621, 182] width 67 height 27
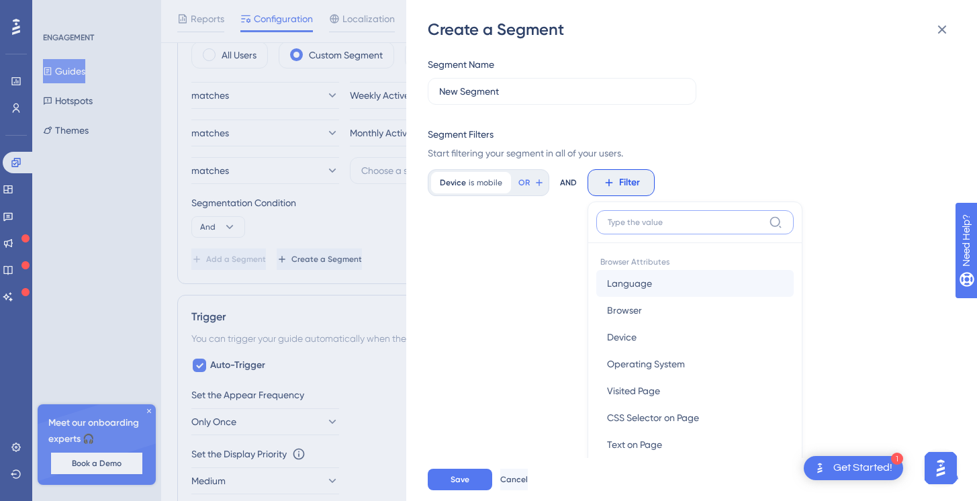
scroll to position [97, 0]
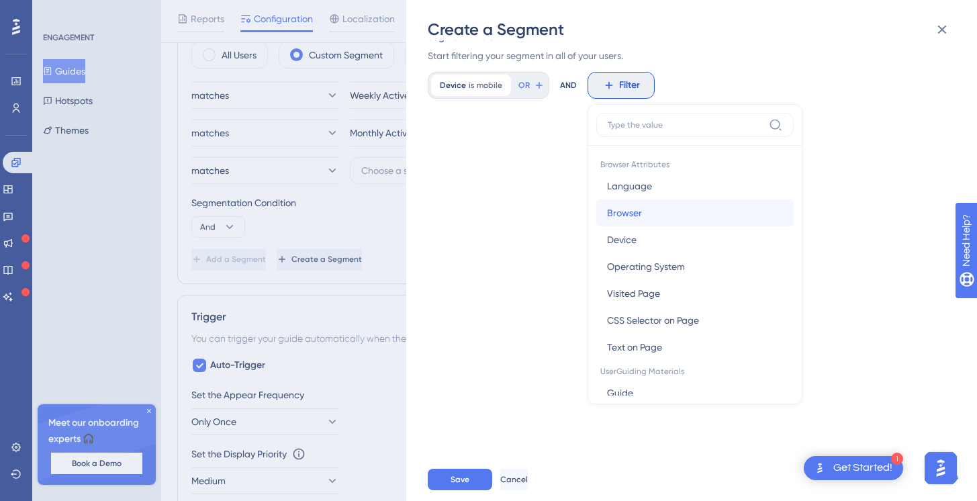
click at [629, 213] on span "Browser" at bounding box center [624, 213] width 35 height 16
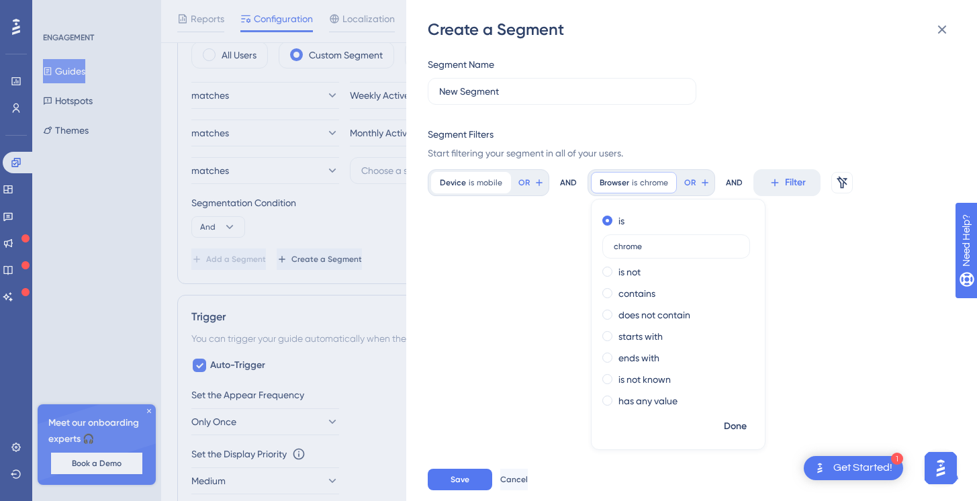
type input "chrome"
drag, startPoint x: 471, startPoint y: 240, endPoint x: 469, endPoint y: 250, distance: 10.9
click at [471, 253] on div "Segment Name New Segment Segment Filters Start filtering your segment in all of…" at bounding box center [698, 249] width 541 height 418
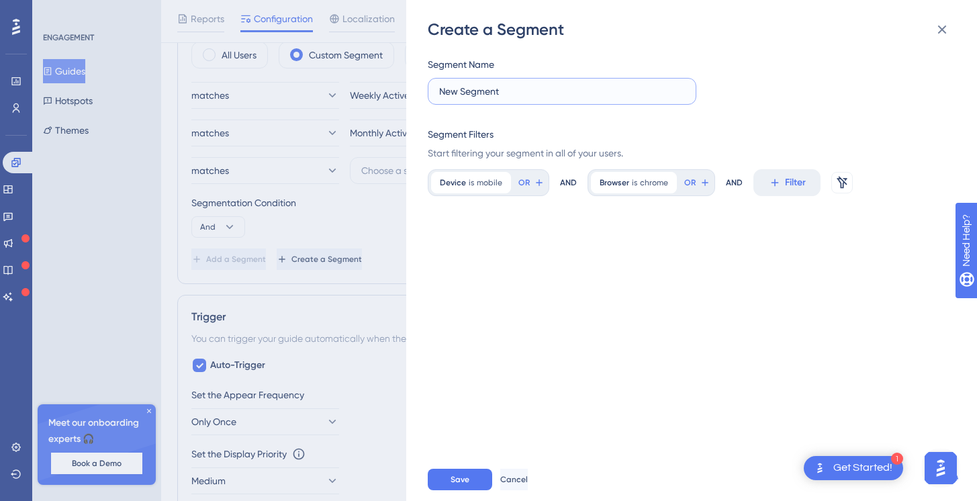
click at [543, 94] on input "New Segment" at bounding box center [562, 91] width 246 height 15
click at [612, 301] on div "Segment Name New Segment Segment Filters Start filtering your segment in all of…" at bounding box center [698, 249] width 541 height 418
click at [941, 26] on icon at bounding box center [942, 29] width 16 height 16
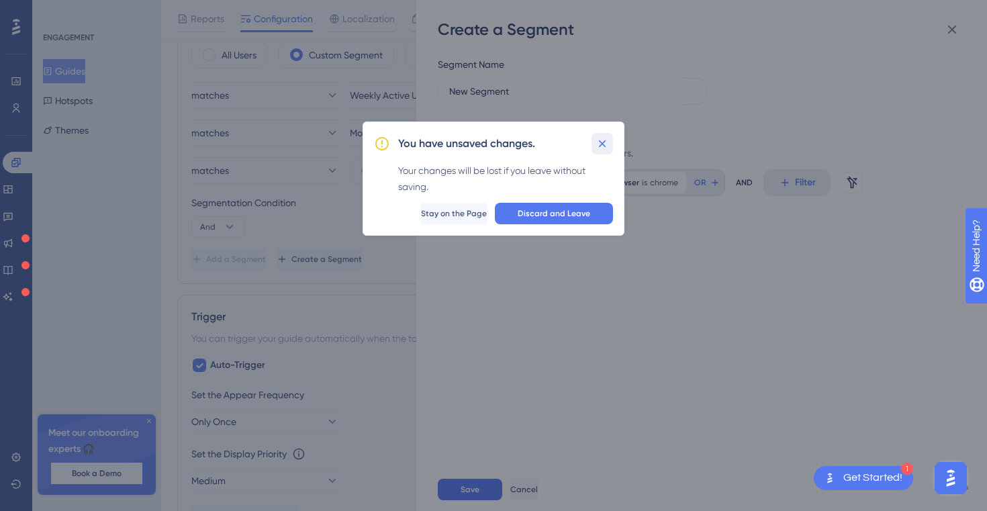
click at [608, 148] on icon at bounding box center [602, 143] width 13 height 13
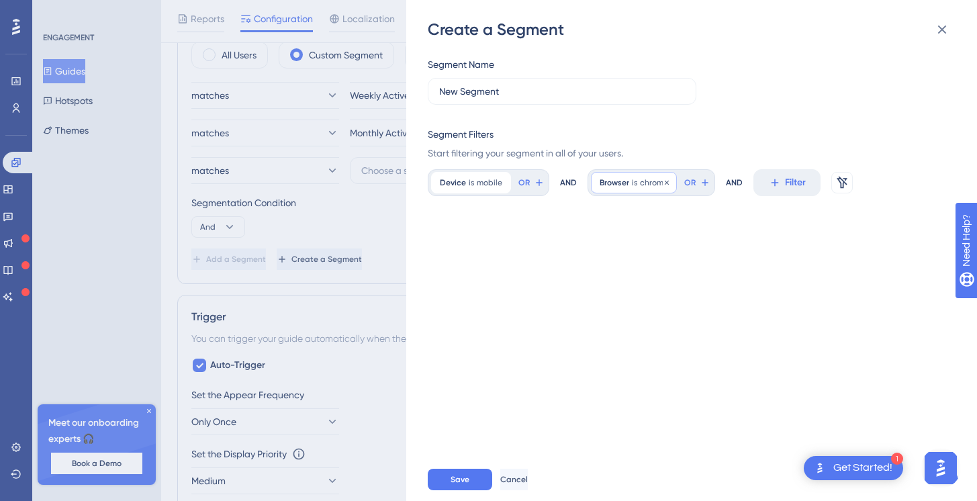
click at [646, 179] on span "chrome" at bounding box center [654, 182] width 28 height 11
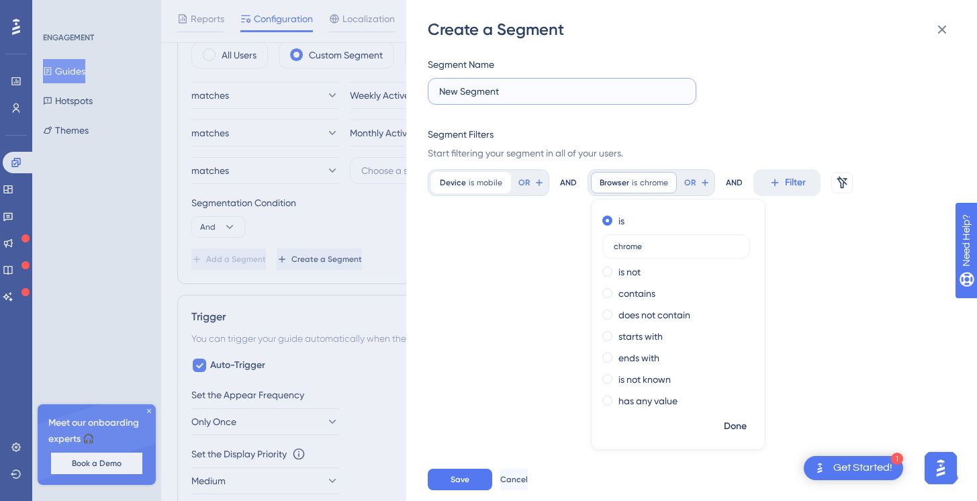
click at [475, 87] on input "New Segment" at bounding box center [562, 91] width 246 height 15
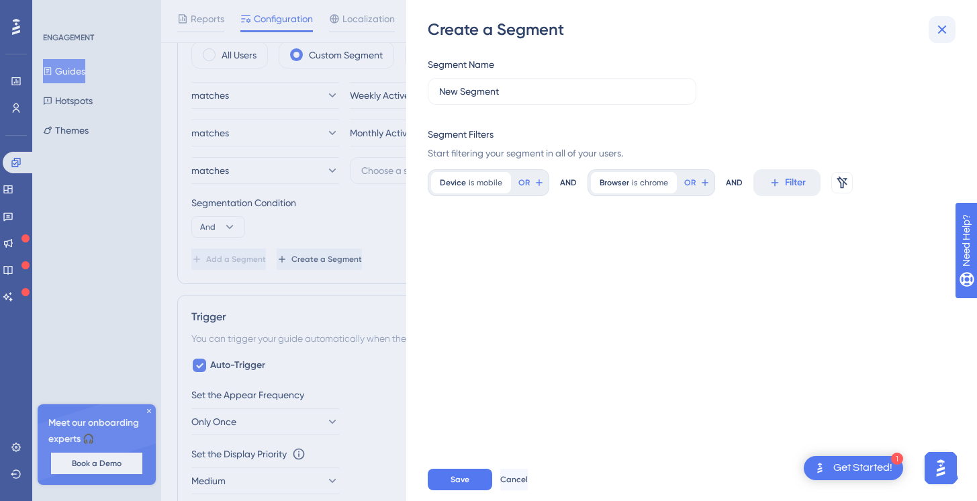
click at [946, 32] on icon at bounding box center [942, 29] width 16 height 16
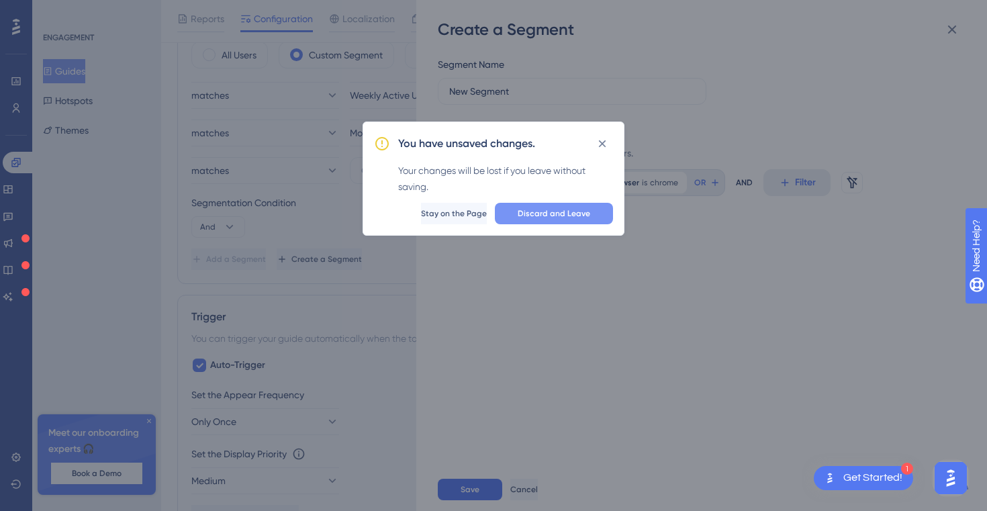
click at [571, 212] on span "Discard and Leave" at bounding box center [554, 213] width 73 height 11
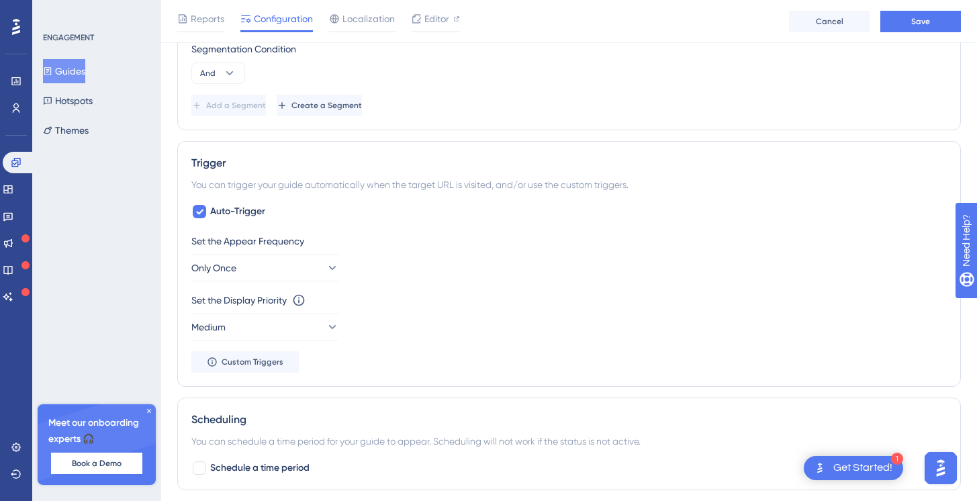
scroll to position [815, 0]
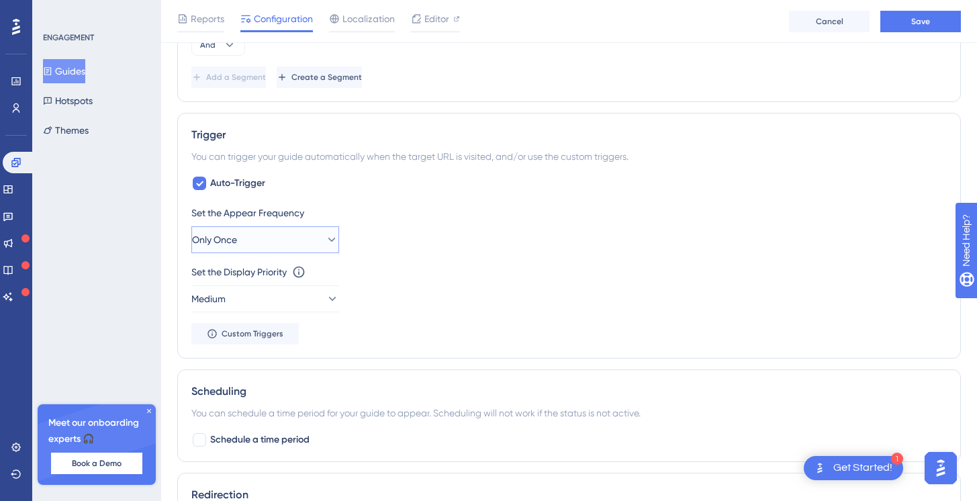
click at [270, 246] on button "Only Once" at bounding box center [265, 239] width 148 height 27
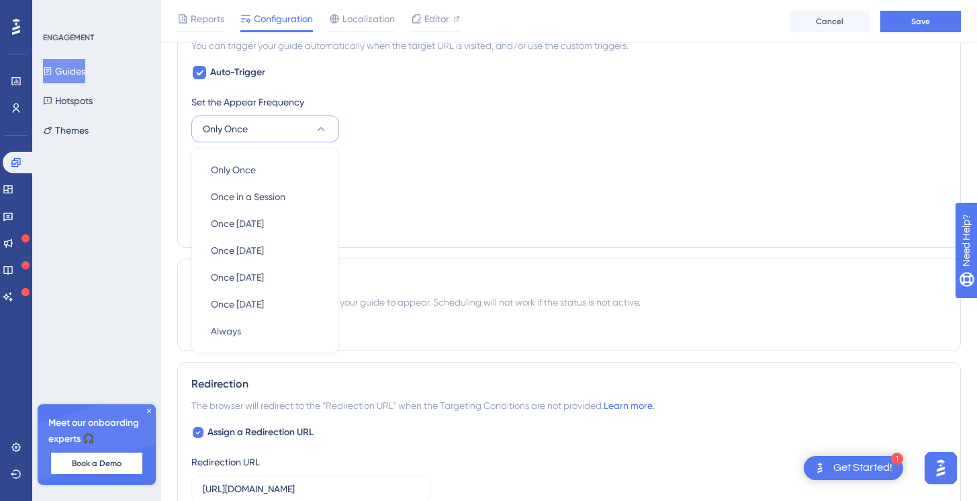
click at [361, 174] on div "Set the Display Priority This option will set the display priority between auto…" at bounding box center [568, 177] width 755 height 48
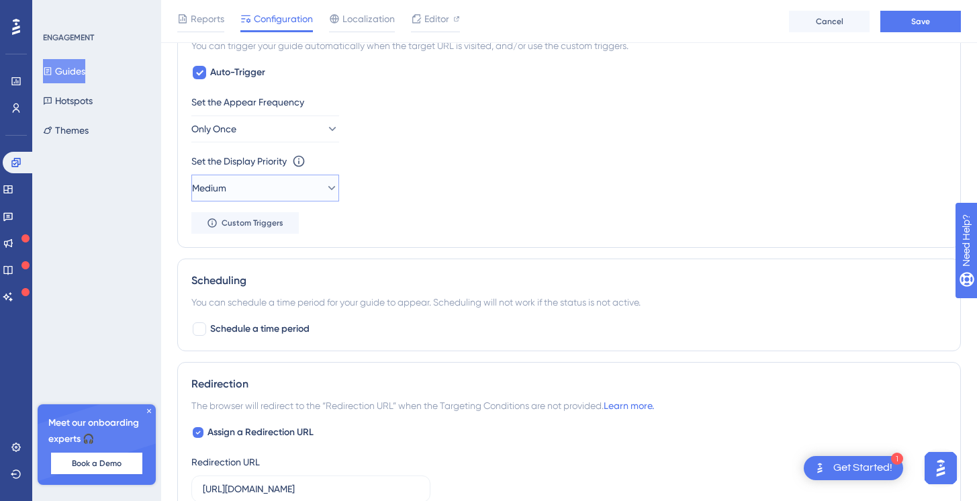
click at [292, 188] on button "Medium" at bounding box center [265, 188] width 148 height 27
click at [399, 162] on div "Set the Display Priority This option will set the display priority between auto…" at bounding box center [568, 161] width 755 height 16
click at [234, 220] on span "Custom Triggers" at bounding box center [253, 223] width 62 height 11
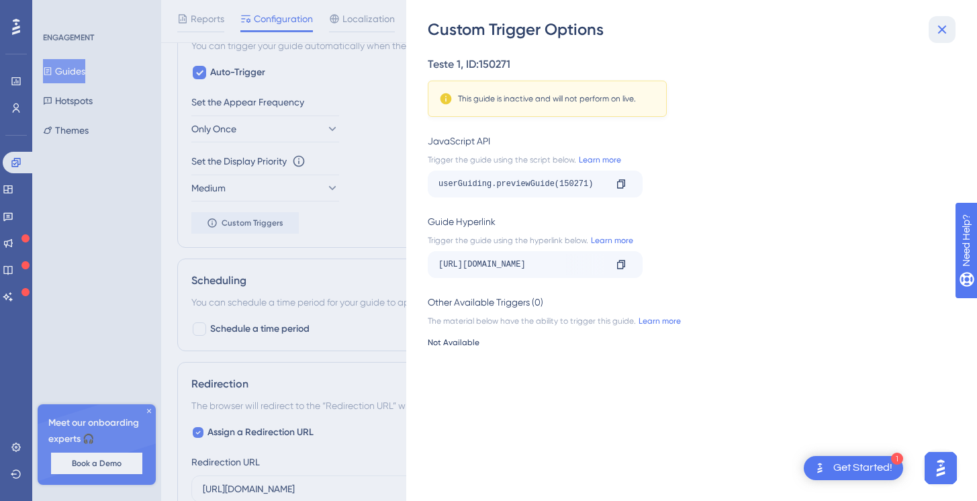
click at [948, 35] on icon at bounding box center [942, 29] width 16 height 16
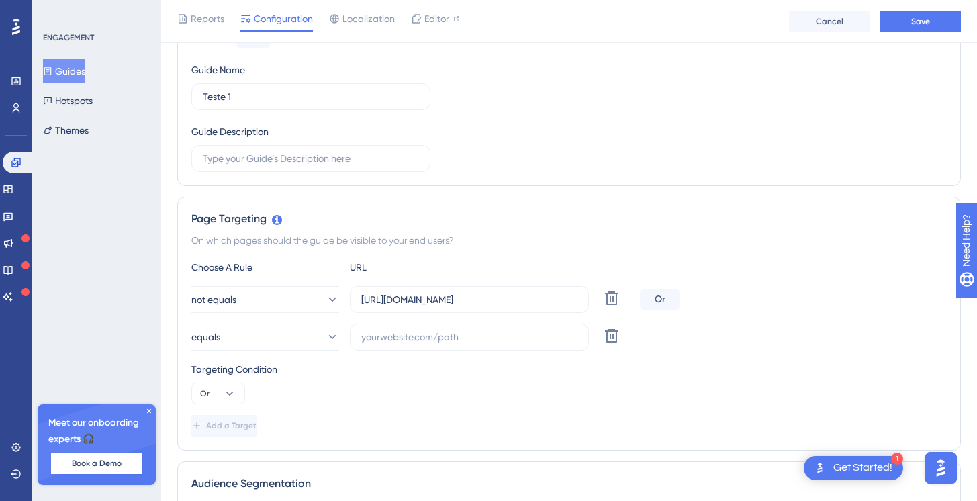
scroll to position [0, 0]
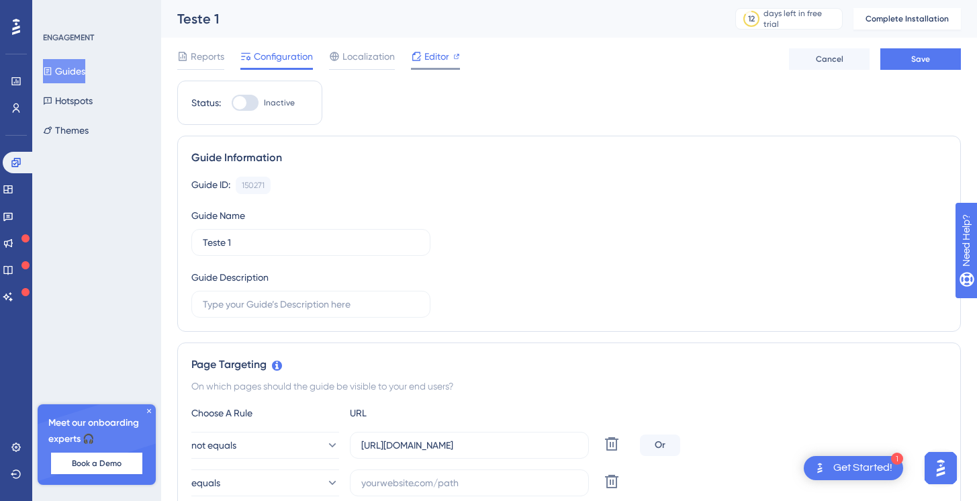
click at [422, 50] on div "Editor" at bounding box center [435, 56] width 49 height 16
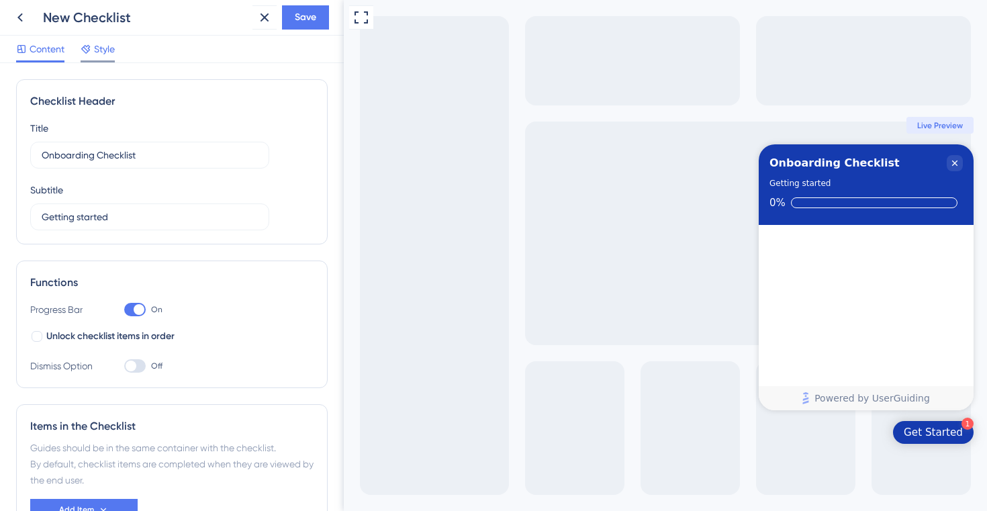
click at [87, 53] on icon at bounding box center [85, 49] width 9 height 9
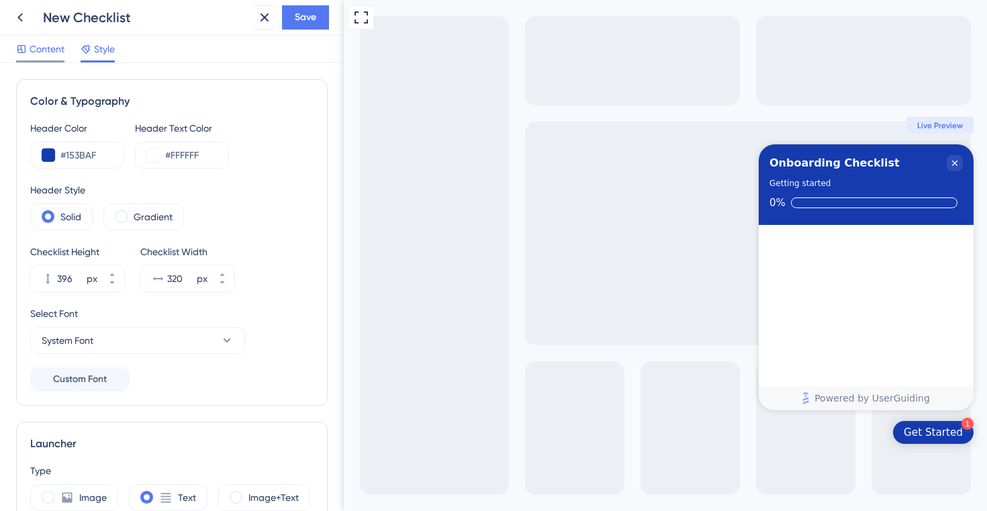
click at [47, 55] on span "Content" at bounding box center [47, 49] width 35 height 16
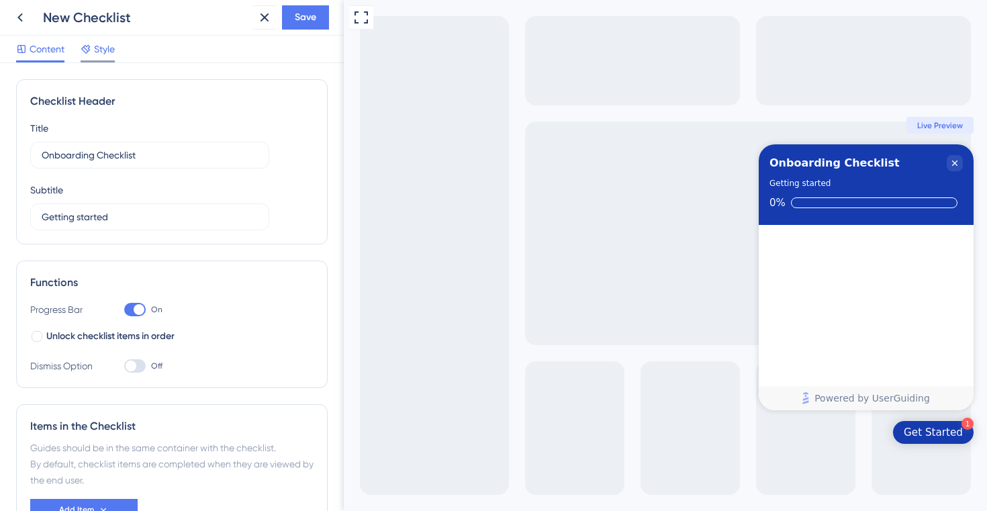
click at [105, 54] on span "Style" at bounding box center [104, 49] width 21 height 16
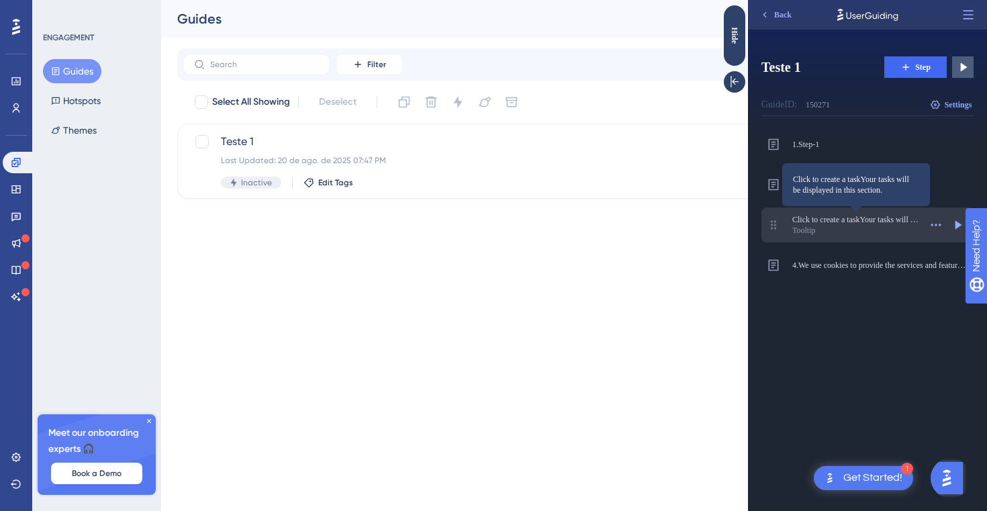
click at [840, 218] on span "Click to create a taskYour tasks will be displayed in this section." at bounding box center [856, 219] width 128 height 11
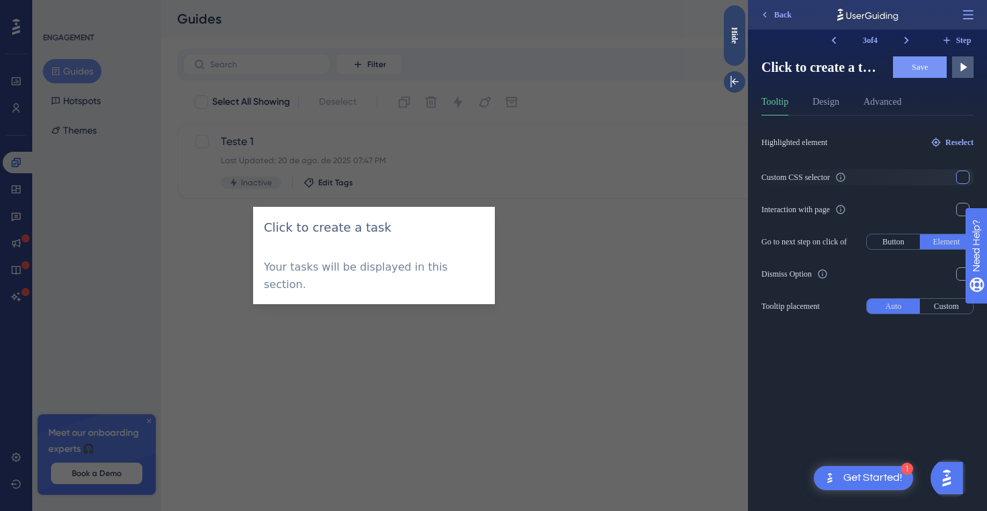
click at [956, 179] on div at bounding box center [963, 177] width 16 height 16
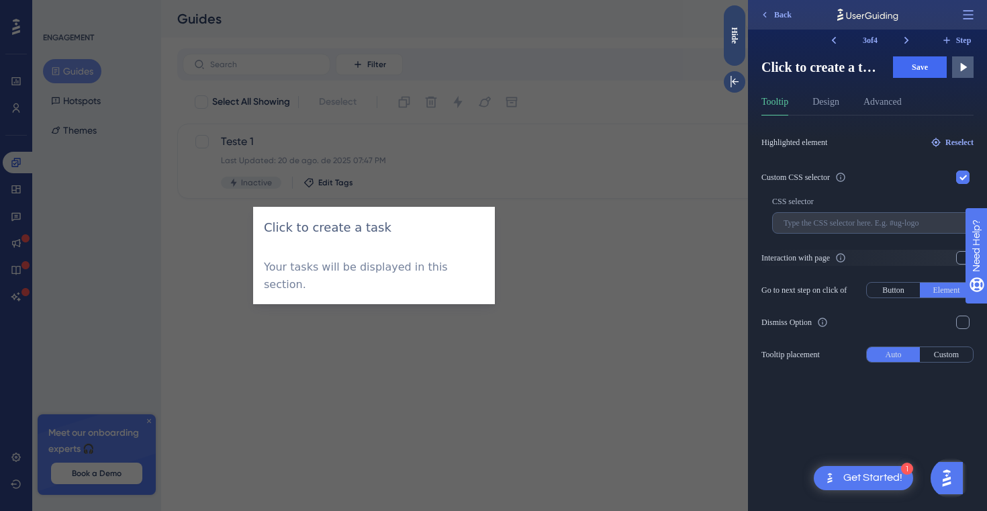
click at [832, 264] on label "Interaction with page" at bounding box center [867, 258] width 212 height 16
click at [963, 259] on input "checkbox" at bounding box center [963, 258] width 1 height 1
click at [921, 257] on label "Interaction with page" at bounding box center [867, 258] width 212 height 16
click at [963, 258] on input "checkbox" at bounding box center [963, 258] width 1 height 1
click at [896, 290] on button "Button" at bounding box center [893, 290] width 53 height 15
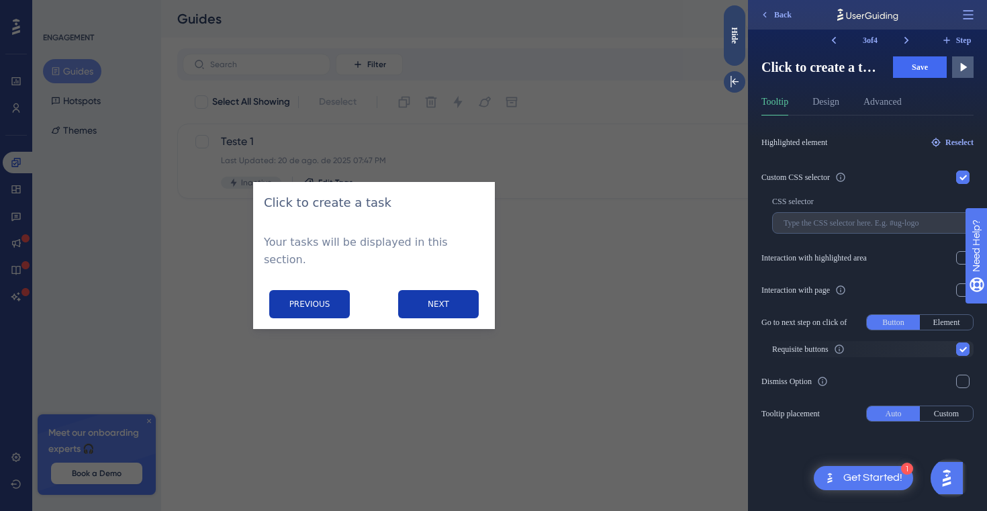
click at [931, 347] on label "Requisite buttons" at bounding box center [872, 349] width 201 height 16
click at [963, 349] on input "checkbox" at bounding box center [963, 349] width 1 height 1
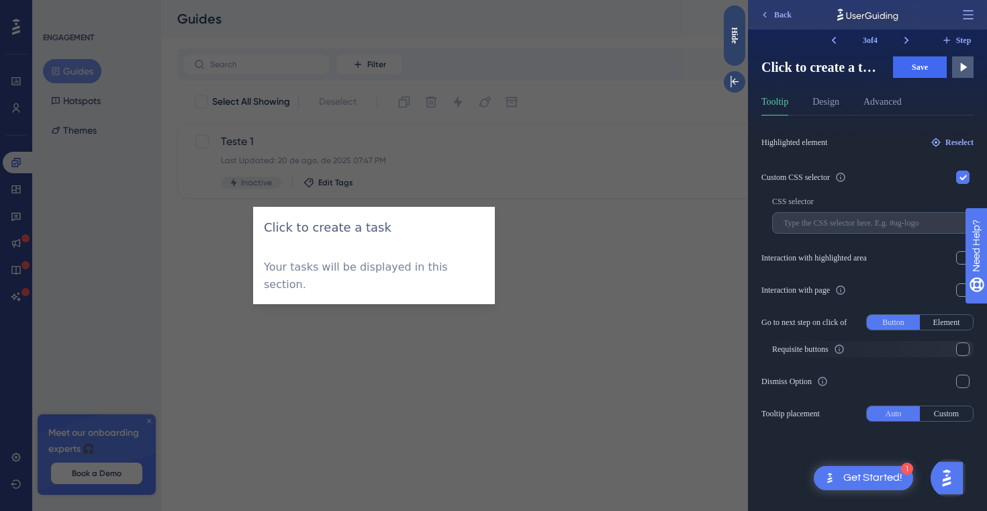
click at [931, 347] on label "Requisite buttons" at bounding box center [872, 349] width 201 height 16
click at [963, 349] on input "checkbox" at bounding box center [963, 349] width 1 height 1
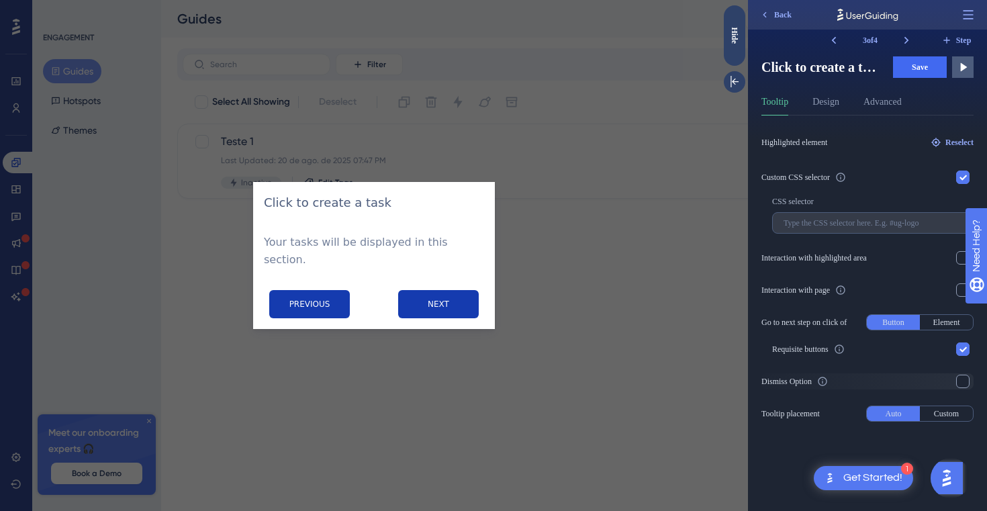
click at [841, 381] on label "Dismiss Option" at bounding box center [867, 381] width 212 height 16
click at [963, 381] on input "checkbox" at bounding box center [963, 381] width 1 height 1
click at [843, 380] on label "Dismiss Option" at bounding box center [867, 381] width 212 height 16
click at [963, 381] on input "checkbox" at bounding box center [963, 381] width 1 height 1
click at [931, 406] on button "Custom" at bounding box center [946, 413] width 53 height 15
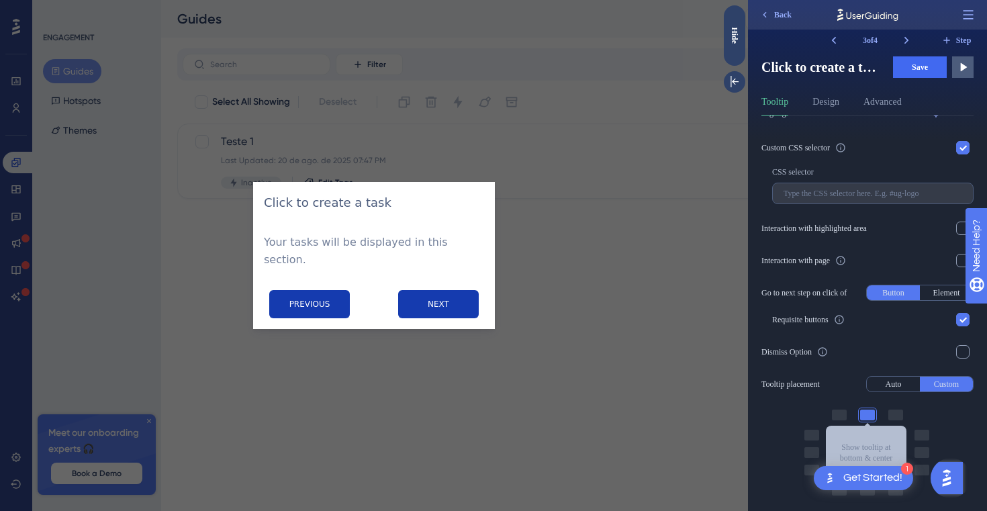
scroll to position [32, 0]
click at [823, 115] on span "Highlighted element" at bounding box center [794, 110] width 66 height 11
click at [827, 111] on button "Design" at bounding box center [826, 104] width 27 height 21
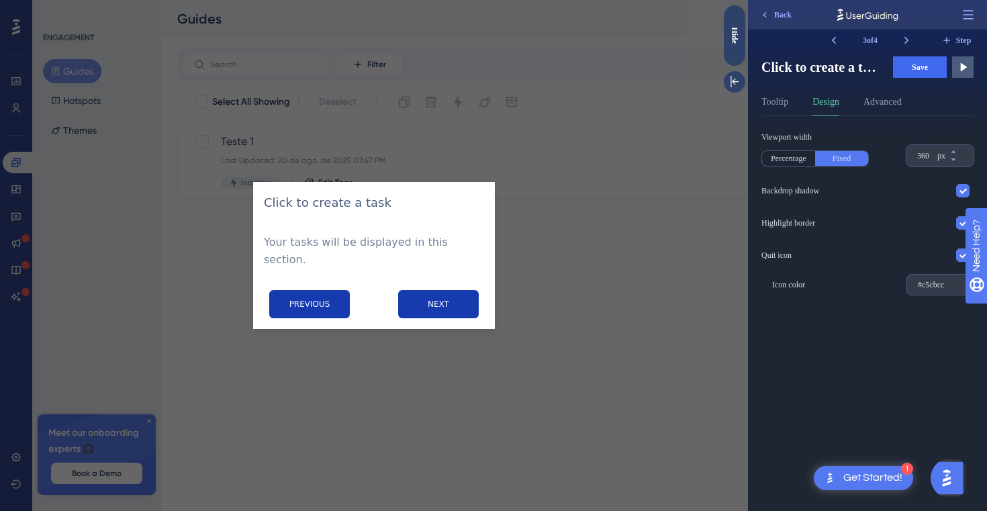
click at [799, 167] on div "Viewport width Percentage Fixed 360 px Backdrop shadow Highlight border Quit ic…" at bounding box center [867, 214] width 212 height 164
click at [946, 156] on div "360 px" at bounding box center [928, 155] width 43 height 21
click at [935, 156] on input "360" at bounding box center [925, 155] width 17 height 11
click at [941, 158] on div "px" at bounding box center [941, 155] width 8 height 11
click at [935, 158] on input "360" at bounding box center [925, 155] width 17 height 11
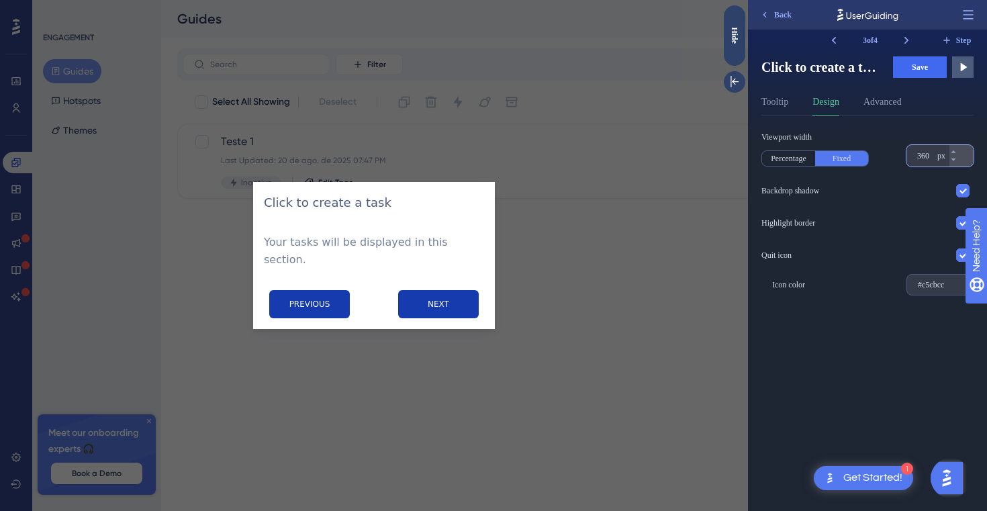
click at [937, 158] on div "px" at bounding box center [941, 155] width 8 height 11
click at [935, 158] on input "360" at bounding box center [925, 155] width 17 height 11
click at [936, 158] on div "360 px" at bounding box center [928, 155] width 43 height 21
click at [935, 158] on input "360" at bounding box center [925, 155] width 17 height 11
click at [934, 159] on input "360" at bounding box center [925, 155] width 17 height 11
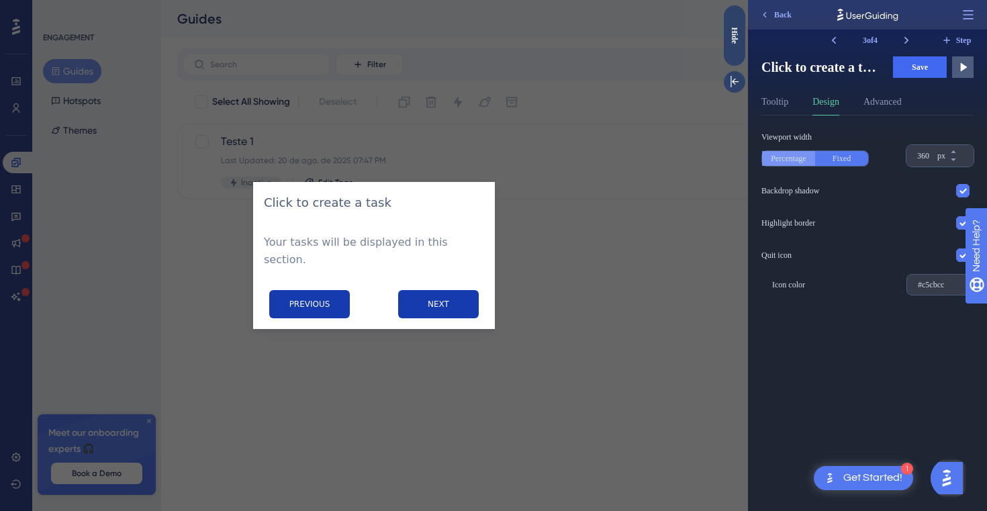
click at [792, 164] on button "Percentage" at bounding box center [788, 158] width 53 height 15
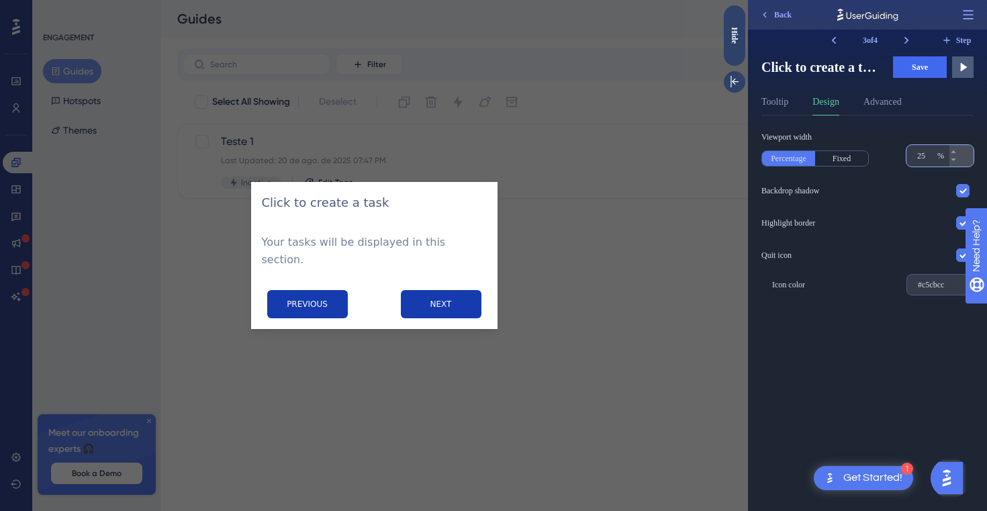
click at [920, 151] on input "360" at bounding box center [925, 155] width 17 height 11
click at [835, 161] on button "Fixed" at bounding box center [841, 158] width 53 height 15
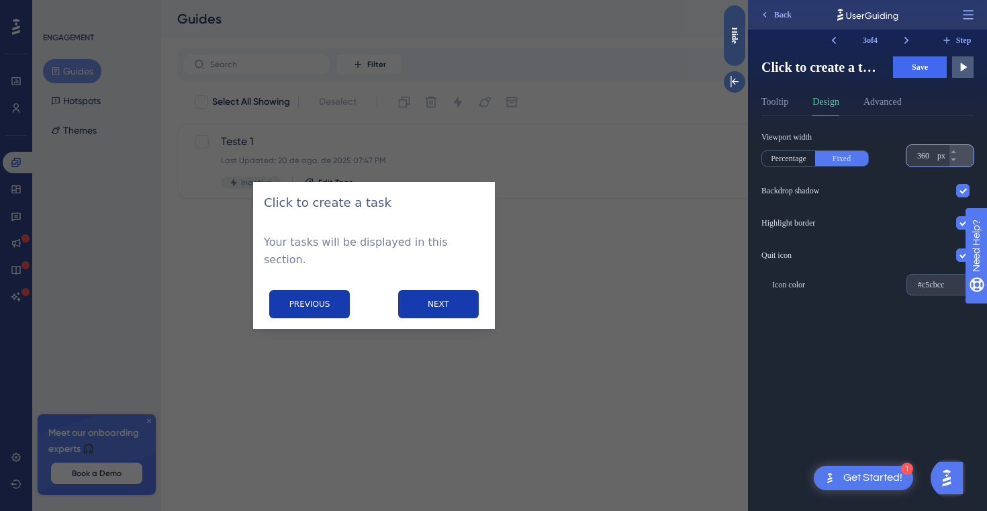
click at [919, 152] on input "360" at bounding box center [925, 155] width 17 height 11
click at [798, 163] on button "Percentage" at bounding box center [788, 158] width 53 height 15
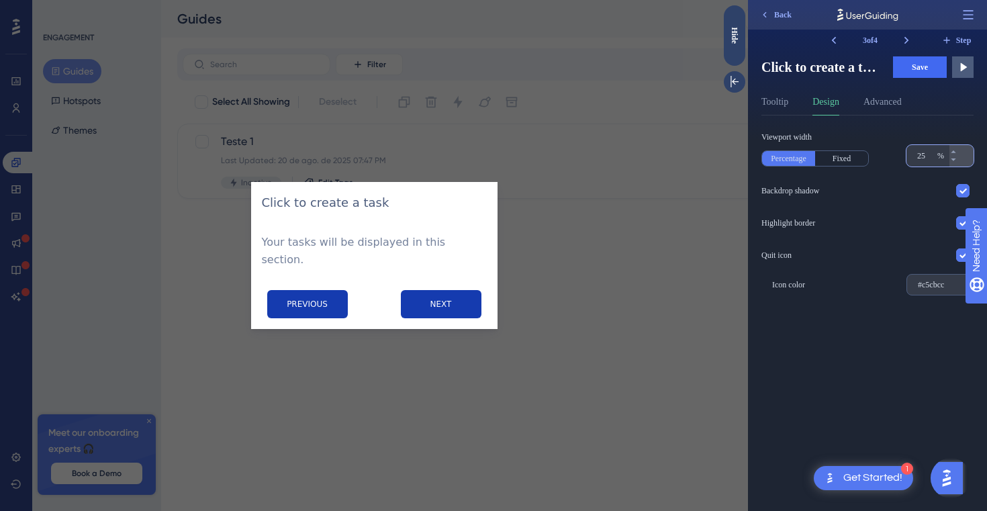
click at [925, 158] on input "360" at bounding box center [925, 155] width 17 height 11
click at [836, 162] on button "Fixed" at bounding box center [841, 158] width 53 height 15
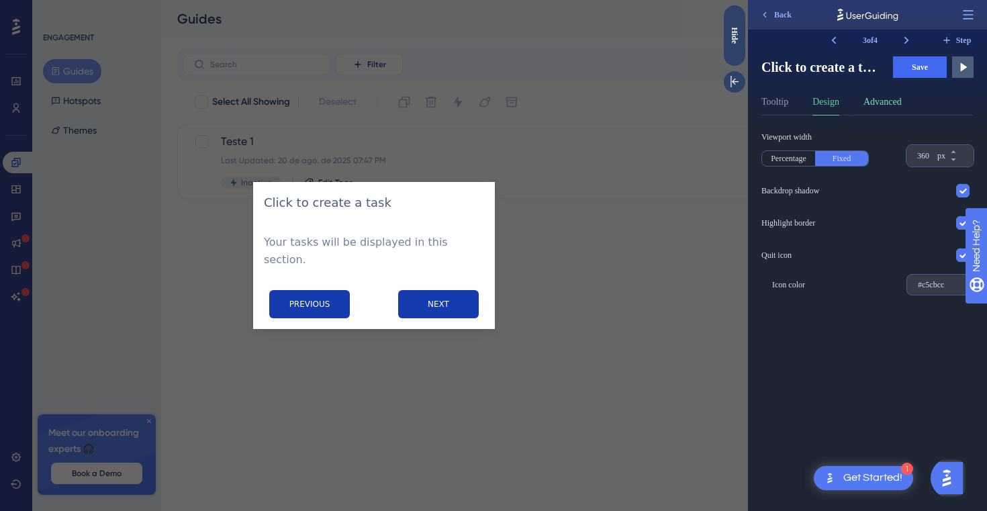
click at [881, 102] on button "Advanced" at bounding box center [883, 104] width 38 height 21
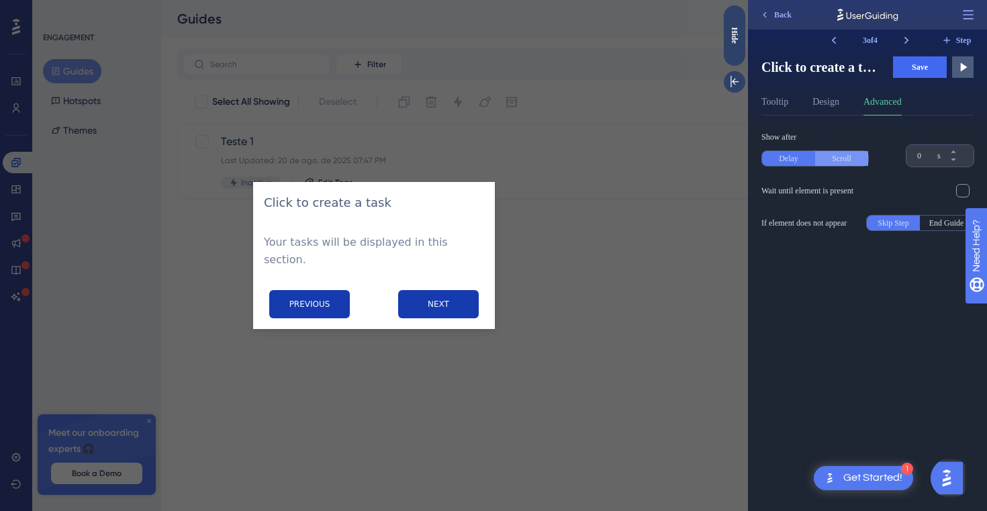
click at [853, 160] on button "Scroll" at bounding box center [841, 158] width 53 height 15
click at [802, 162] on button "Delay" at bounding box center [788, 158] width 53 height 15
click at [823, 155] on button "Scroll" at bounding box center [841, 158] width 53 height 15
click at [933, 222] on button "End Guide" at bounding box center [946, 223] width 53 height 15
click at [791, 164] on button "Delay" at bounding box center [788, 158] width 53 height 15
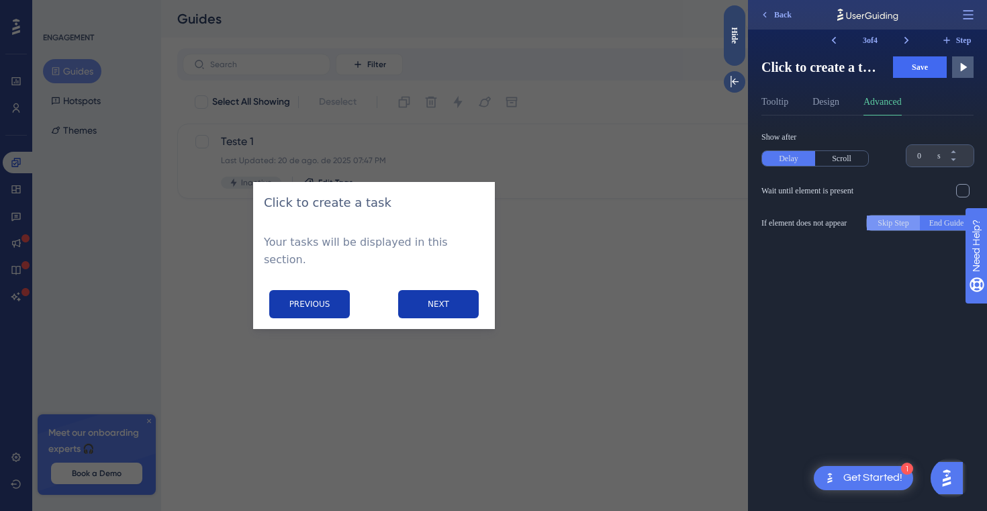
click at [896, 224] on button "Skip Step" at bounding box center [893, 223] width 53 height 15
click at [830, 105] on button "Design" at bounding box center [826, 104] width 27 height 21
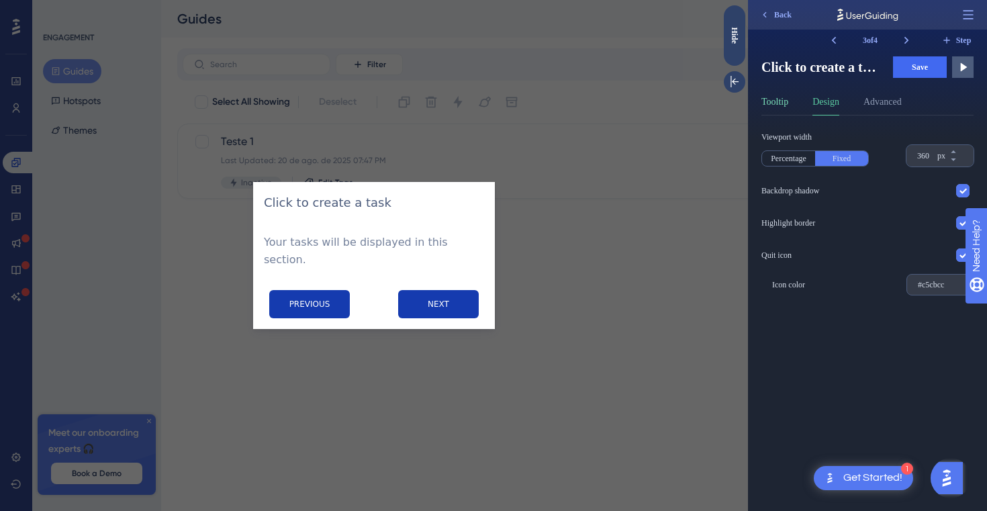
click at [786, 109] on button "Tooltip" at bounding box center [774, 104] width 27 height 21
